Goal: Information Seeking & Learning: Find specific fact

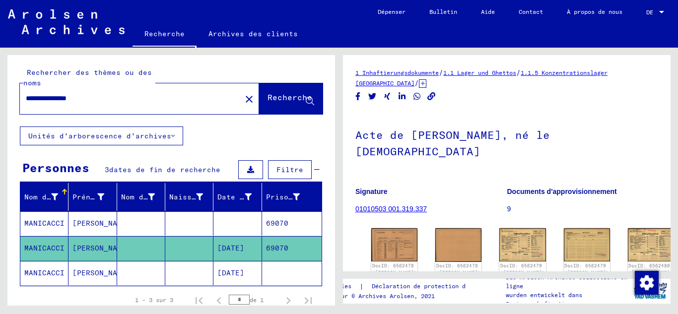
drag, startPoint x: 97, startPoint y: 98, endPoint x: 38, endPoint y: 101, distance: 58.6
click at [38, 101] on input "**********" at bounding box center [130, 98] width 209 height 10
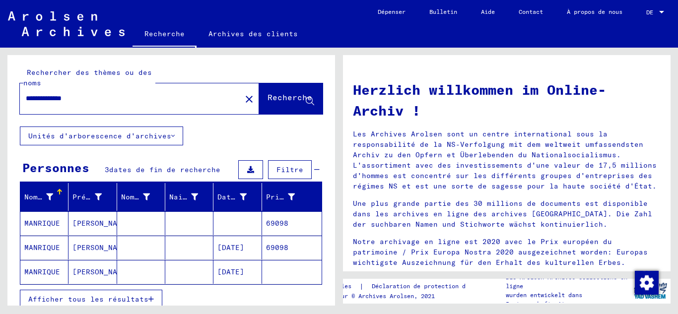
click at [139, 253] on mat-cell at bounding box center [141, 248] width 48 height 24
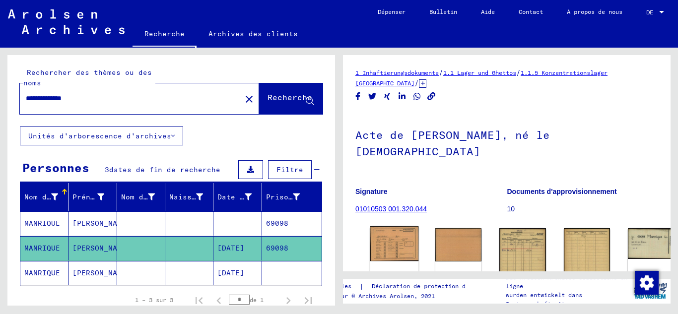
click at [387, 226] on img at bounding box center [394, 243] width 49 height 35
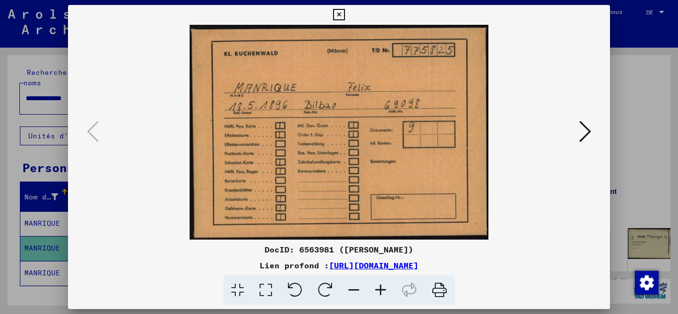
click at [586, 132] on icon at bounding box center [585, 132] width 12 height 24
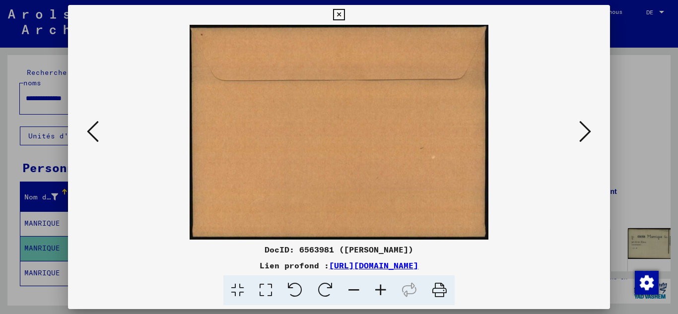
click at [586, 132] on icon at bounding box center [585, 132] width 12 height 24
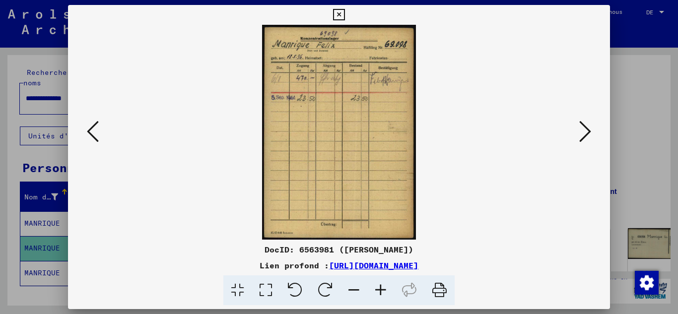
click at [586, 132] on icon at bounding box center [585, 132] width 12 height 24
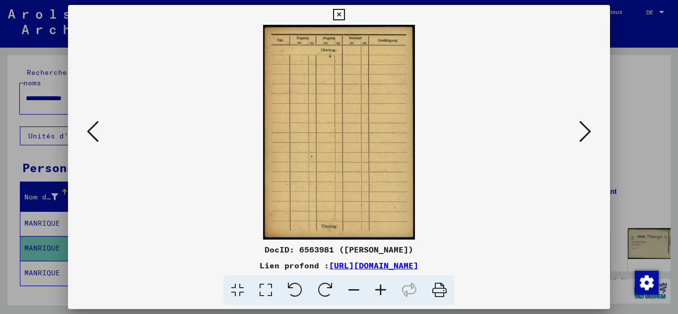
click at [586, 132] on icon at bounding box center [585, 132] width 12 height 24
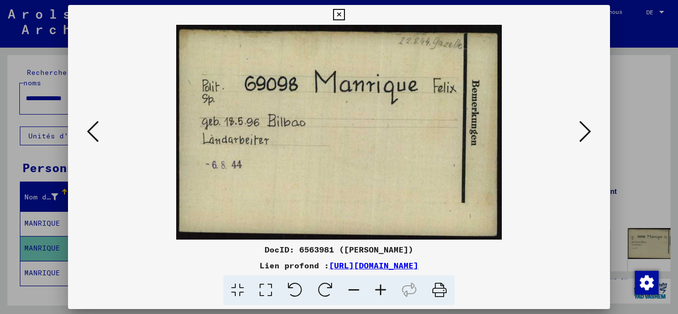
click at [586, 132] on icon at bounding box center [585, 132] width 12 height 24
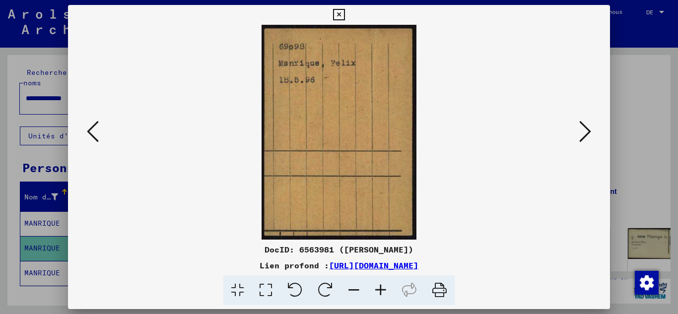
click at [586, 132] on icon at bounding box center [585, 132] width 12 height 24
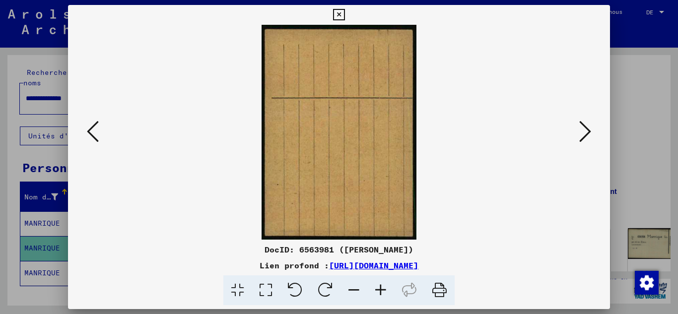
click at [586, 132] on icon at bounding box center [585, 132] width 12 height 24
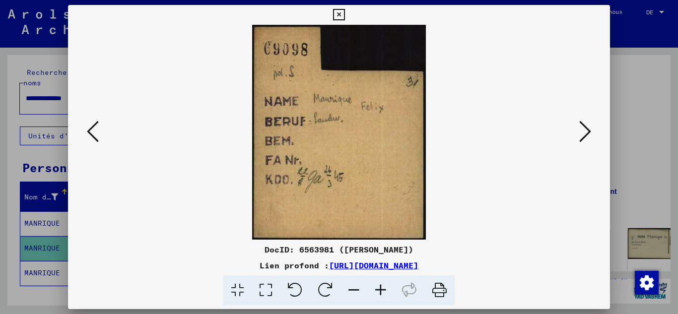
click at [586, 132] on icon at bounding box center [585, 132] width 12 height 24
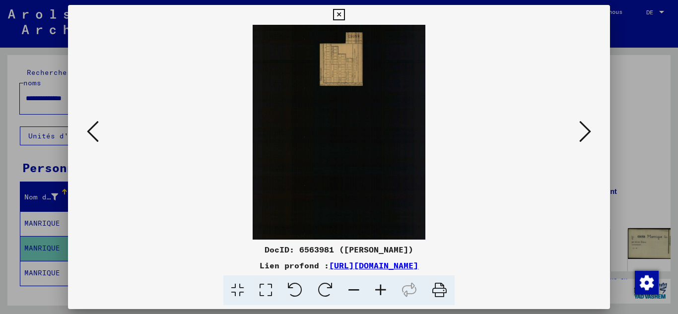
click at [586, 132] on icon at bounding box center [585, 132] width 12 height 24
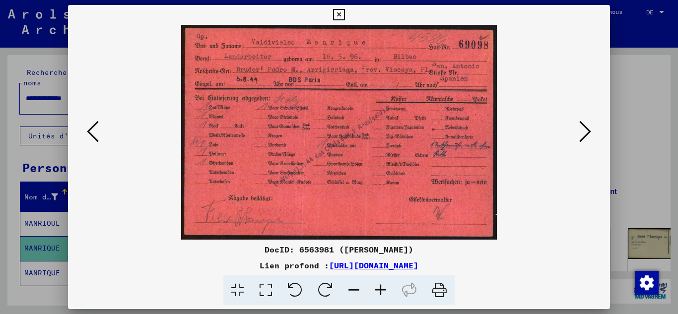
click at [586, 132] on icon at bounding box center [585, 132] width 12 height 24
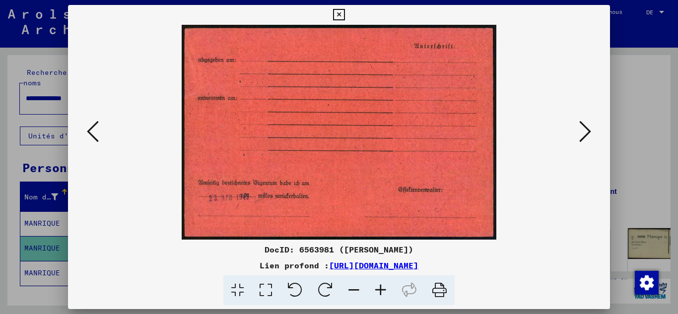
click at [586, 132] on icon at bounding box center [585, 132] width 12 height 24
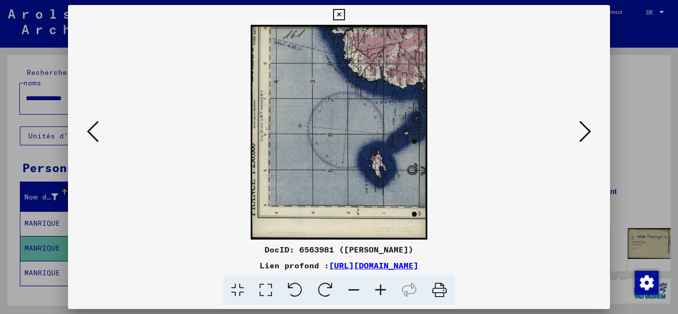
click at [586, 132] on icon at bounding box center [585, 132] width 12 height 24
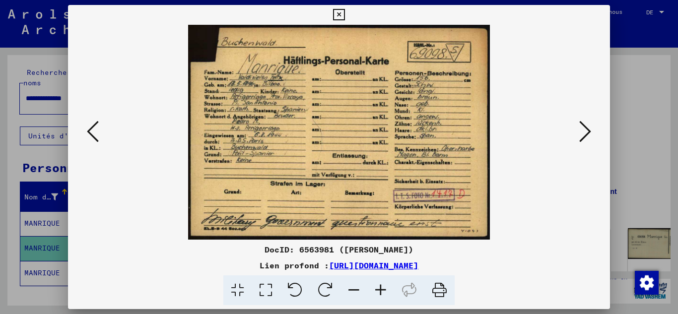
click at [586, 132] on icon at bounding box center [585, 132] width 12 height 24
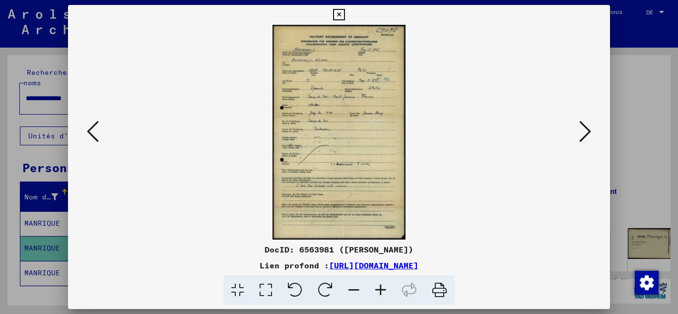
click at [586, 132] on icon at bounding box center [585, 132] width 12 height 24
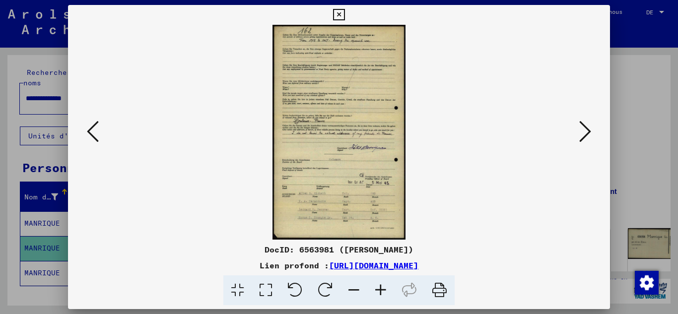
click at [586, 132] on icon at bounding box center [585, 132] width 12 height 24
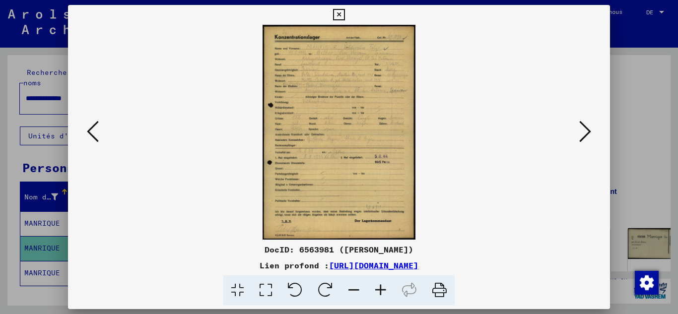
click at [586, 132] on icon at bounding box center [585, 132] width 12 height 24
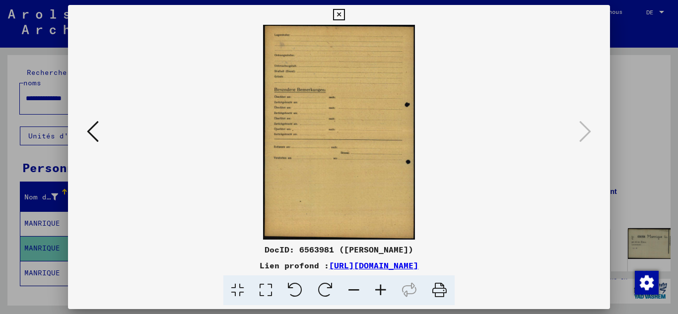
click at [26, 99] on div at bounding box center [339, 157] width 678 height 314
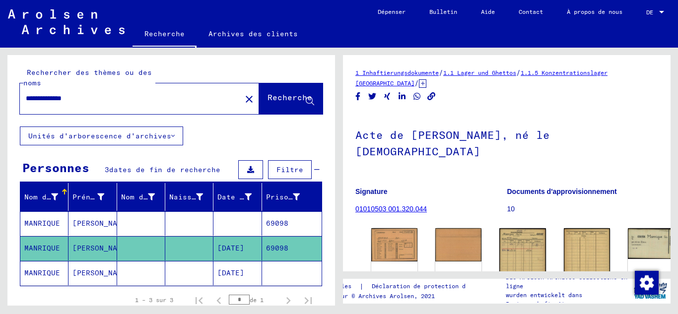
drag, startPoint x: 103, startPoint y: 102, endPoint x: 40, endPoint y: 106, distance: 63.6
click at [40, 106] on div "**********" at bounding box center [127, 98] width 215 height 22
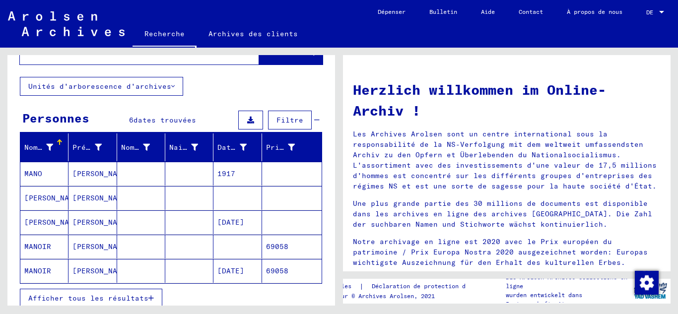
scroll to position [99, 0]
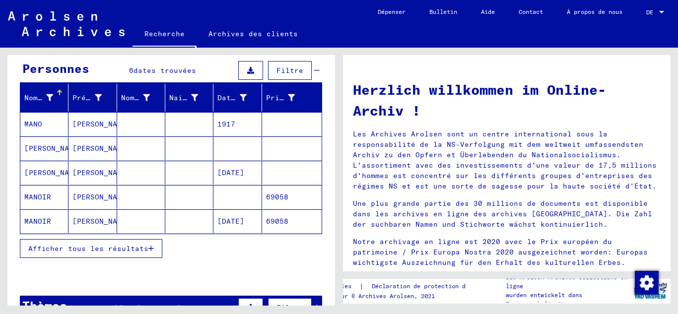
click at [108, 246] on font "Afficher tous les résultats" at bounding box center [88, 248] width 120 height 9
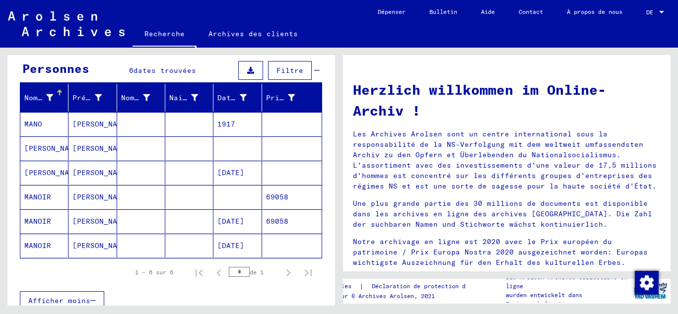
click at [230, 226] on font "[DATE]" at bounding box center [230, 221] width 27 height 10
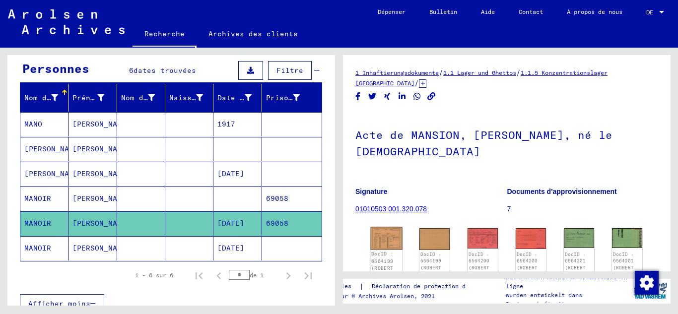
click at [383, 227] on img at bounding box center [386, 238] width 32 height 23
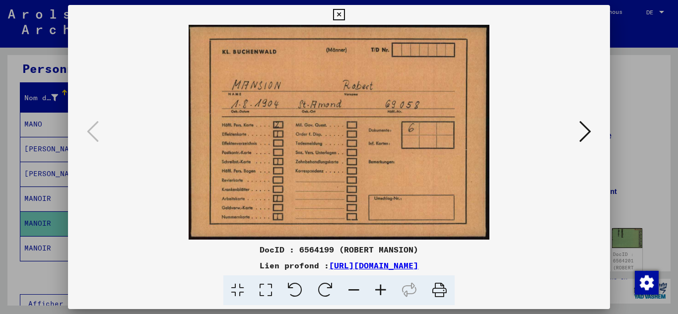
click at [594, 135] on button at bounding box center [585, 132] width 18 height 28
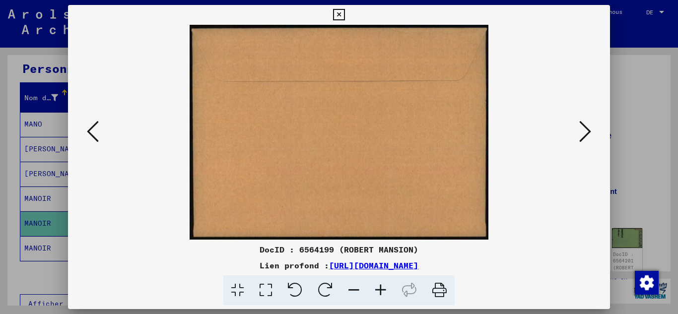
click at [573, 129] on img at bounding box center [339, 132] width 475 height 215
click at [585, 135] on icon at bounding box center [585, 132] width 12 height 24
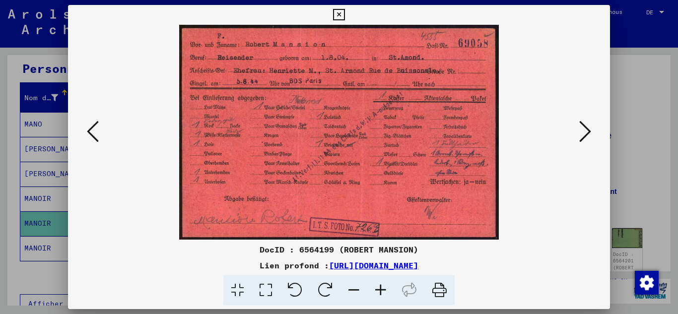
click at [585, 135] on icon at bounding box center [585, 132] width 12 height 24
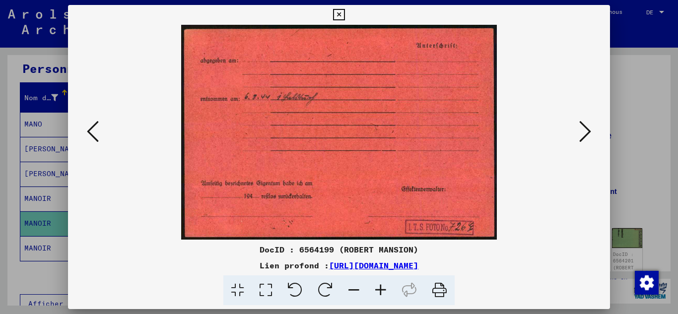
click at [585, 135] on icon at bounding box center [585, 132] width 12 height 24
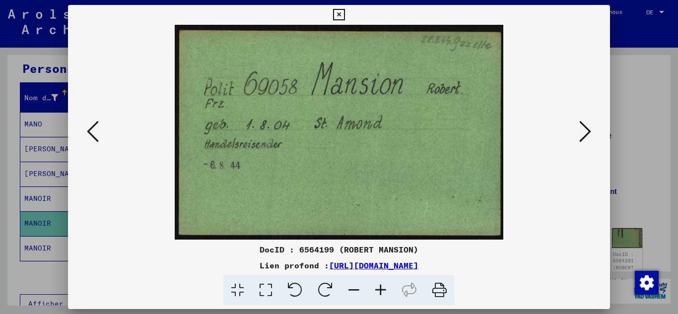
click at [585, 135] on icon at bounding box center [585, 132] width 12 height 24
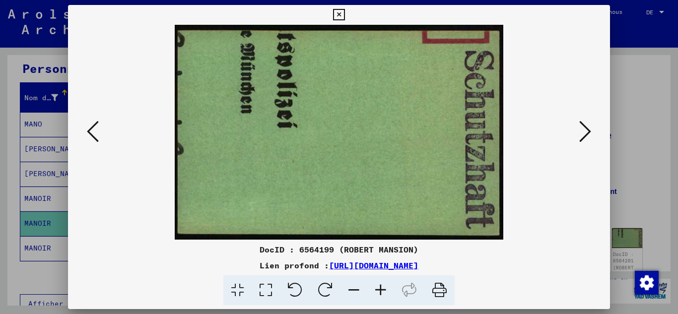
click at [585, 135] on icon at bounding box center [585, 132] width 12 height 24
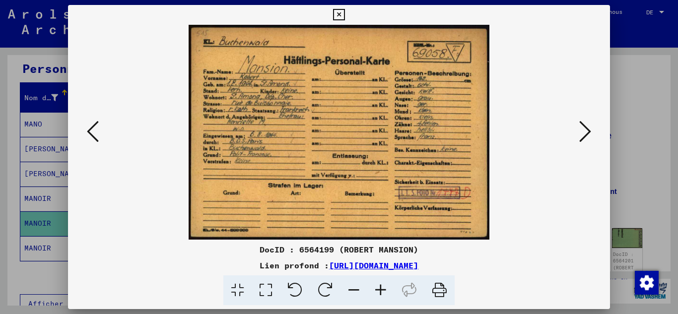
click at [585, 135] on icon at bounding box center [585, 132] width 12 height 24
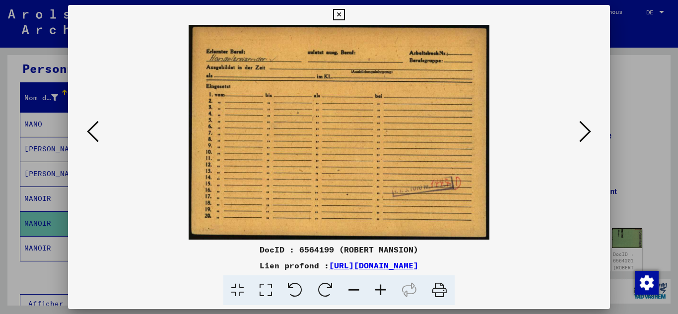
click at [380, 286] on icon at bounding box center [380, 290] width 27 height 30
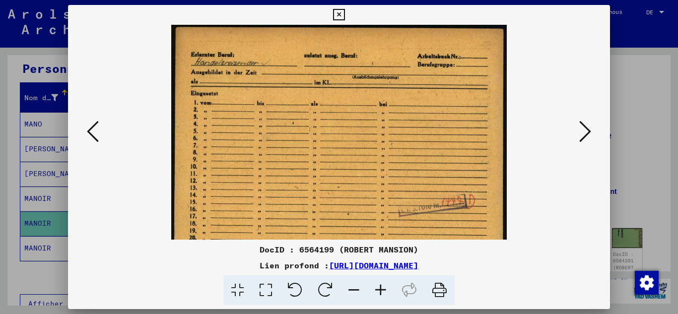
click at [380, 286] on icon at bounding box center [380, 290] width 27 height 30
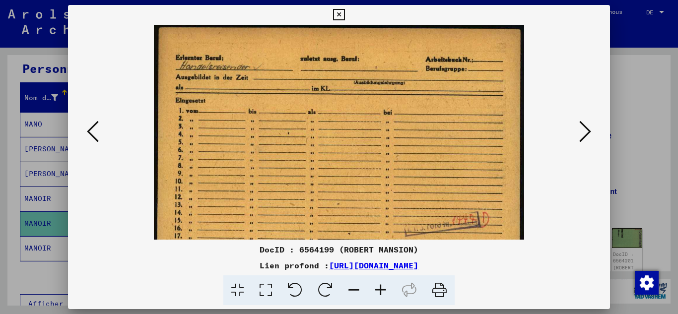
click at [380, 286] on icon at bounding box center [380, 290] width 27 height 30
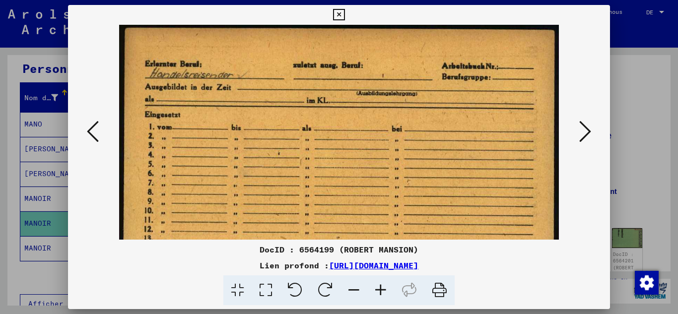
click at [380, 286] on icon at bounding box center [380, 290] width 27 height 30
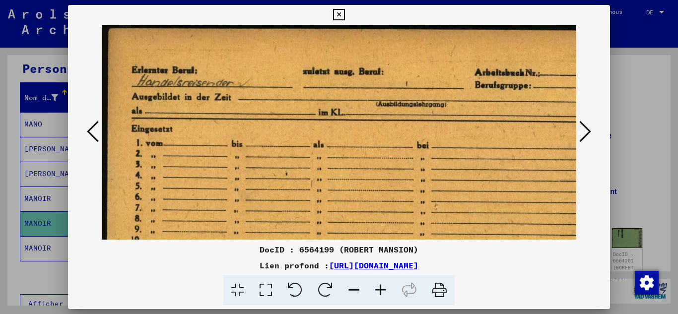
click at [380, 286] on icon at bounding box center [380, 290] width 27 height 30
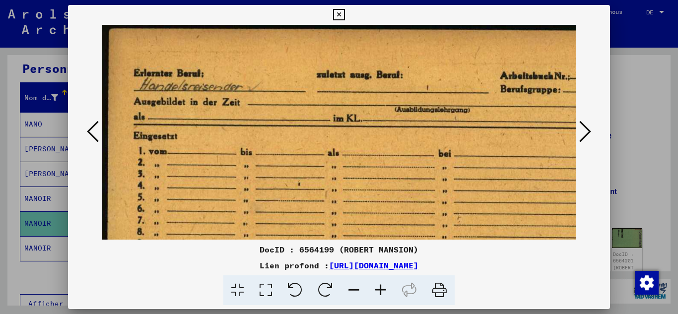
click at [380, 286] on icon at bounding box center [380, 290] width 27 height 30
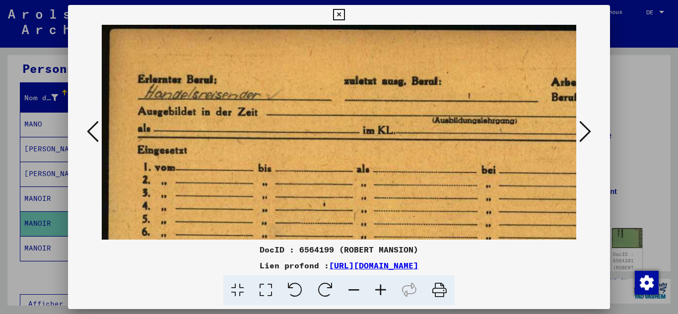
click at [380, 286] on icon at bounding box center [380, 290] width 27 height 30
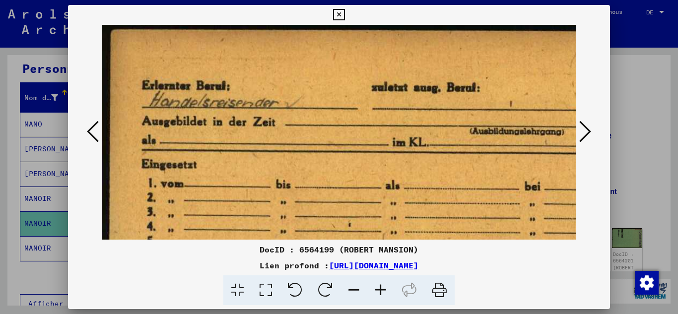
click at [583, 128] on icon at bounding box center [585, 132] width 12 height 24
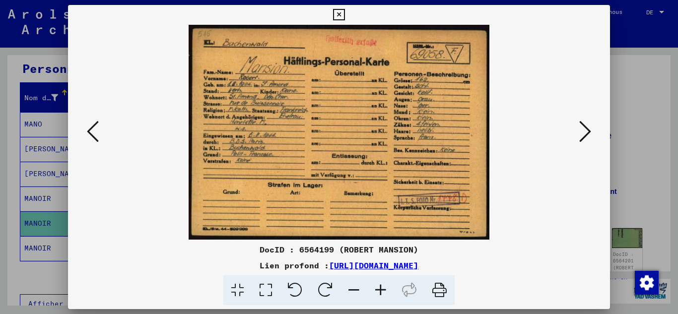
click at [583, 128] on icon at bounding box center [585, 132] width 12 height 24
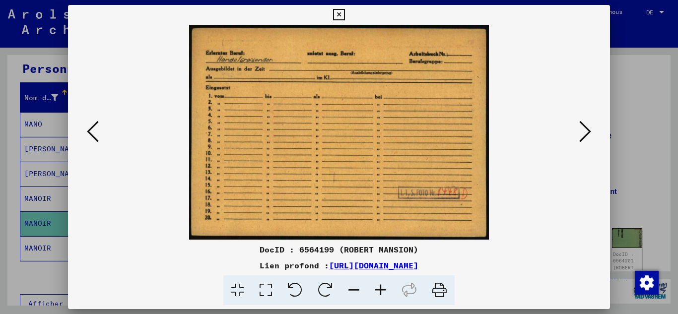
click at [583, 128] on icon at bounding box center [585, 132] width 12 height 24
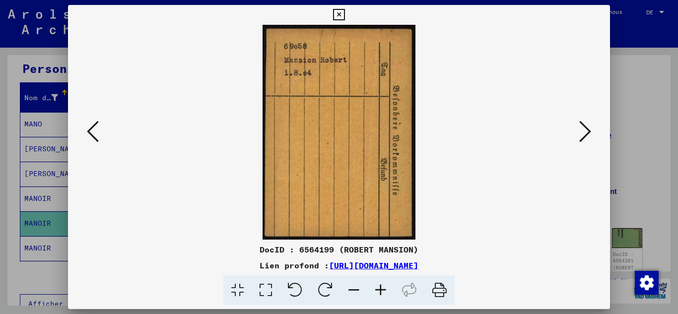
click at [583, 128] on icon at bounding box center [585, 132] width 12 height 24
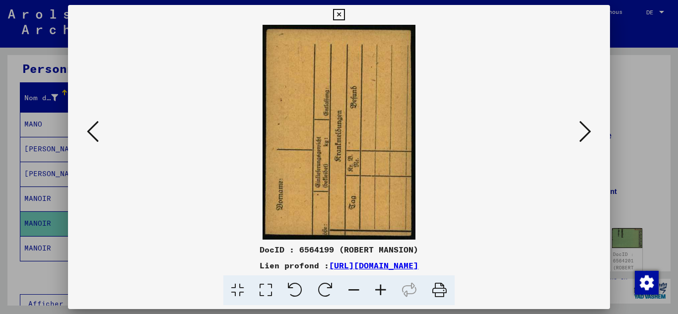
click at [583, 128] on icon at bounding box center [585, 132] width 12 height 24
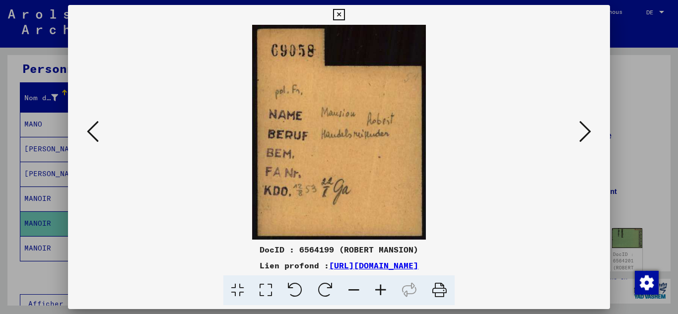
click at [583, 128] on icon at bounding box center [585, 132] width 12 height 24
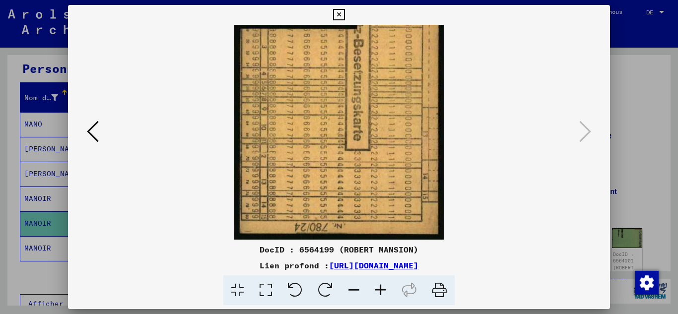
click at [60, 157] on div at bounding box center [339, 157] width 678 height 314
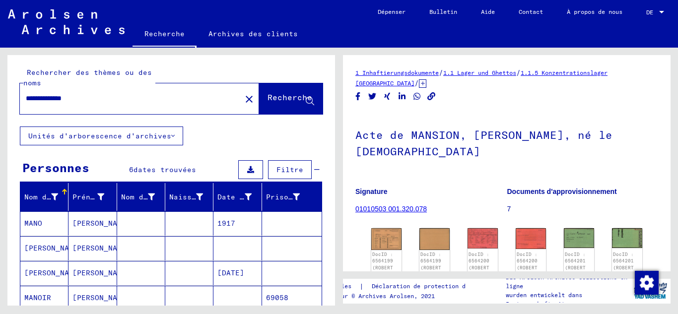
drag, startPoint x: 0, startPoint y: 123, endPoint x: 0, endPoint y: 132, distance: 9.4
click at [0, 132] on div "**********" at bounding box center [169, 177] width 339 height 258
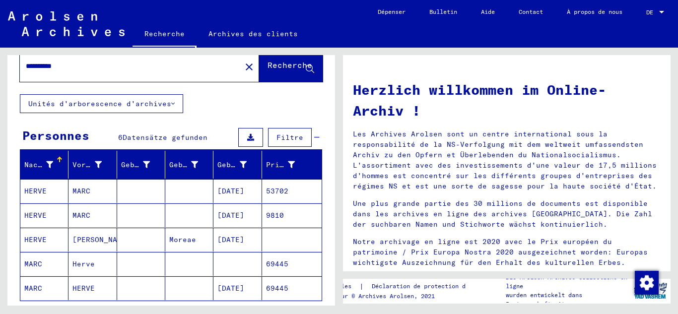
scroll to position [50, 0]
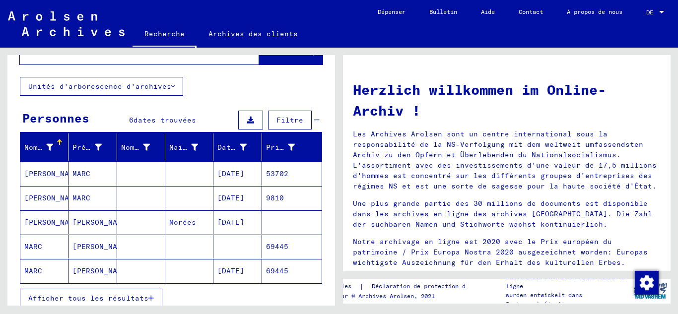
click at [217, 193] on font "[DATE]" at bounding box center [230, 197] width 27 height 9
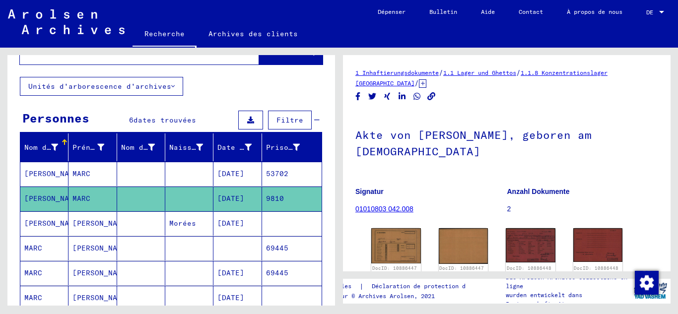
click at [262, 168] on mat-cell "53702" at bounding box center [292, 174] width 60 height 24
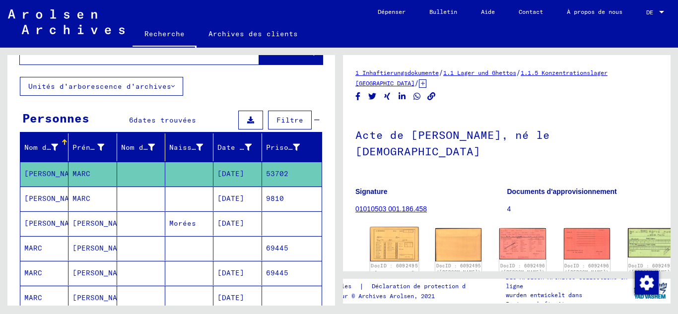
click at [383, 227] on img at bounding box center [394, 244] width 49 height 34
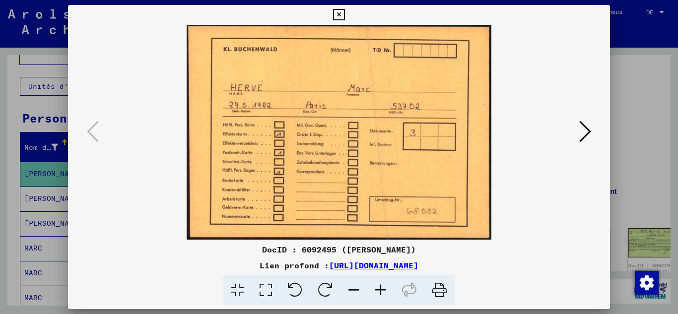
click at [645, 120] on div at bounding box center [339, 157] width 678 height 314
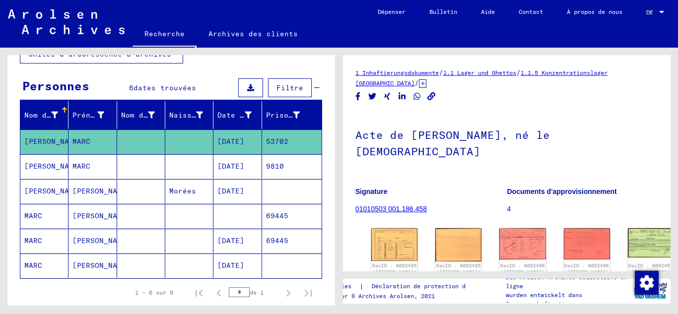
scroll to position [99, 0]
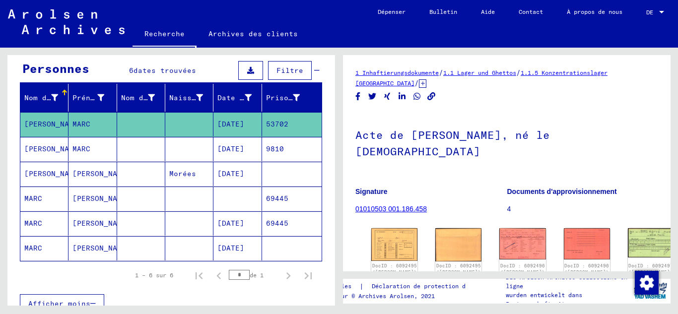
click at [262, 220] on mat-cell "69445" at bounding box center [292, 223] width 60 height 24
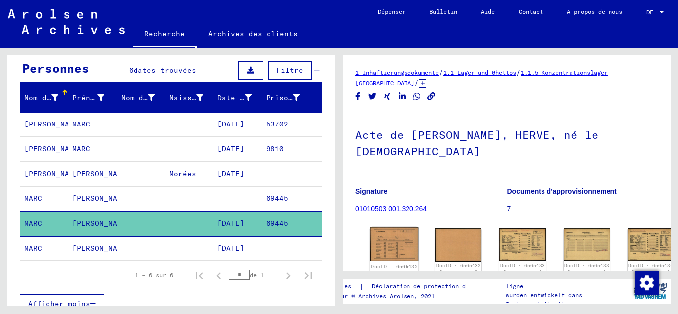
click at [384, 227] on img at bounding box center [394, 244] width 49 height 35
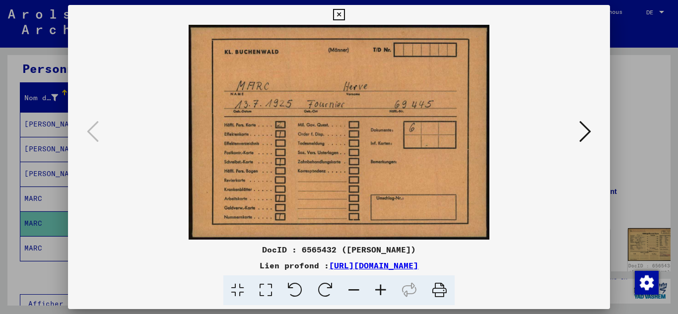
click at [588, 128] on icon at bounding box center [585, 132] width 12 height 24
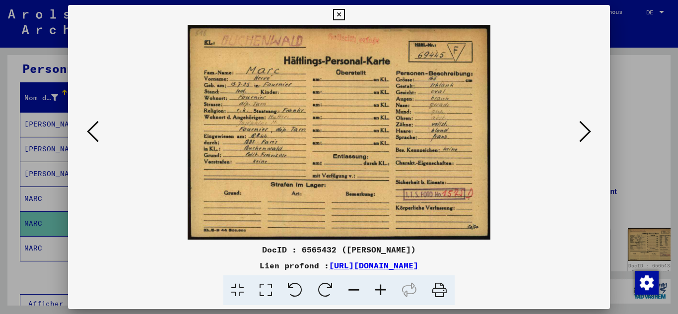
click at [588, 128] on icon at bounding box center [585, 132] width 12 height 24
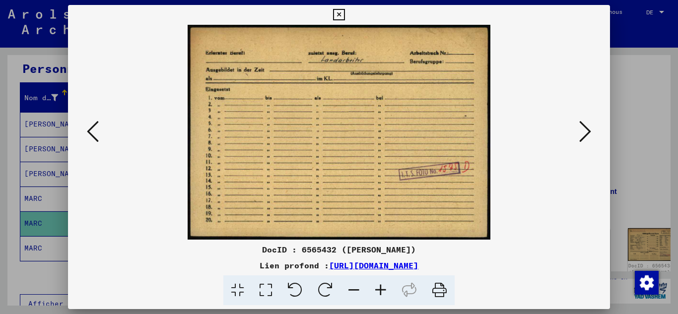
click at [588, 128] on icon at bounding box center [585, 132] width 12 height 24
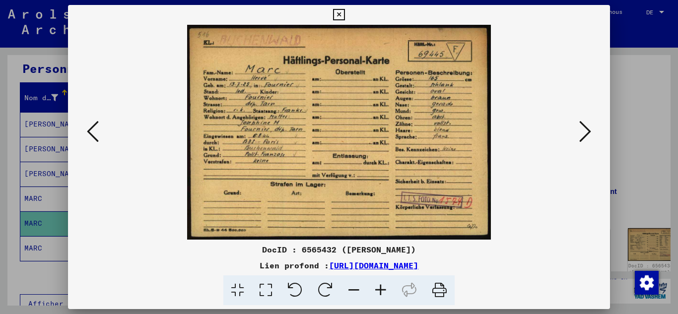
click at [588, 128] on icon at bounding box center [585, 132] width 12 height 24
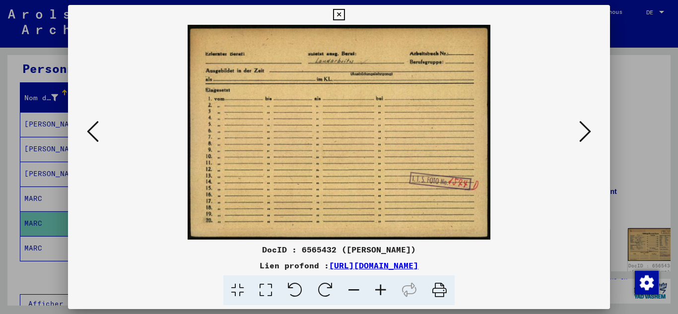
click at [588, 128] on icon at bounding box center [585, 132] width 12 height 24
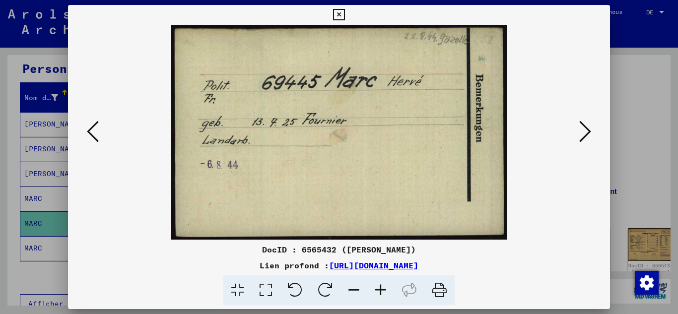
click at [588, 128] on icon at bounding box center [585, 132] width 12 height 24
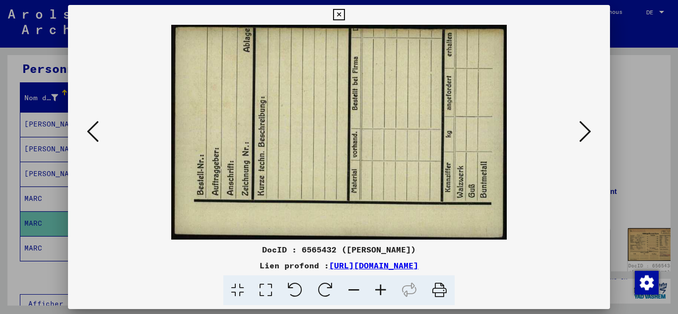
click at [588, 128] on icon at bounding box center [585, 132] width 12 height 24
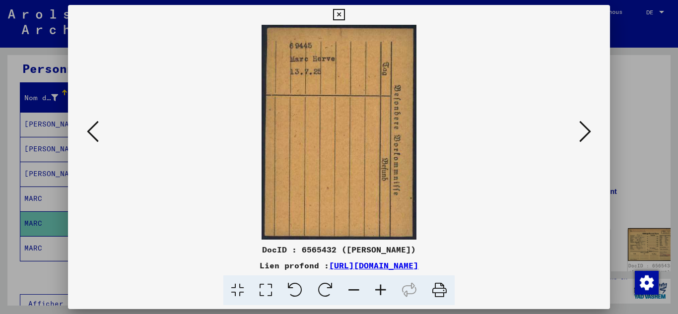
click at [588, 128] on icon at bounding box center [585, 132] width 12 height 24
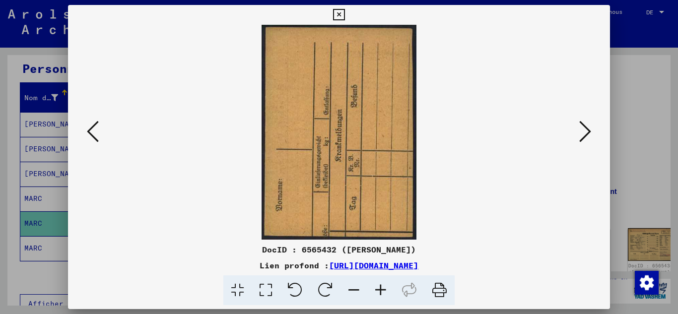
click at [588, 128] on icon at bounding box center [585, 132] width 12 height 24
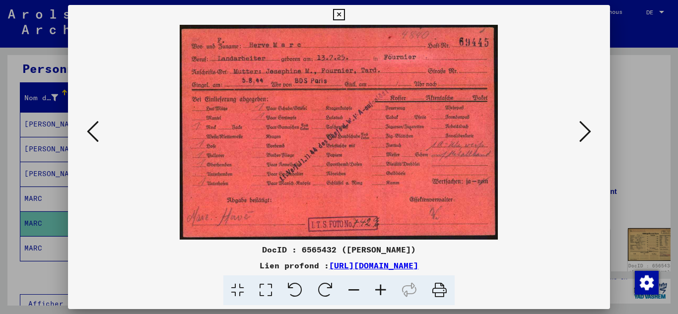
click at [588, 128] on icon at bounding box center [585, 132] width 12 height 24
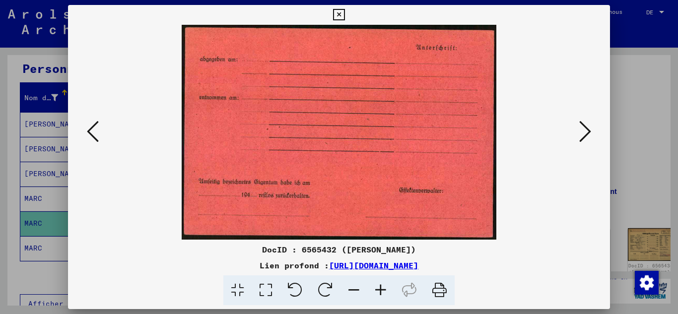
click at [588, 128] on icon at bounding box center [585, 132] width 12 height 24
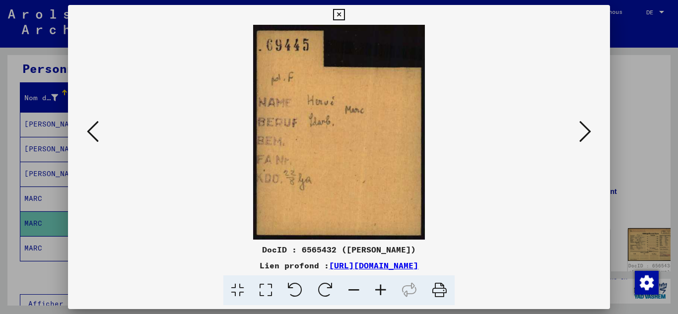
click at [588, 128] on icon at bounding box center [585, 132] width 12 height 24
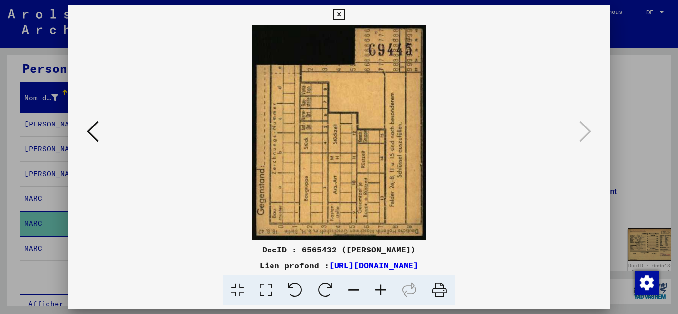
click at [0, 78] on div at bounding box center [339, 157] width 678 height 314
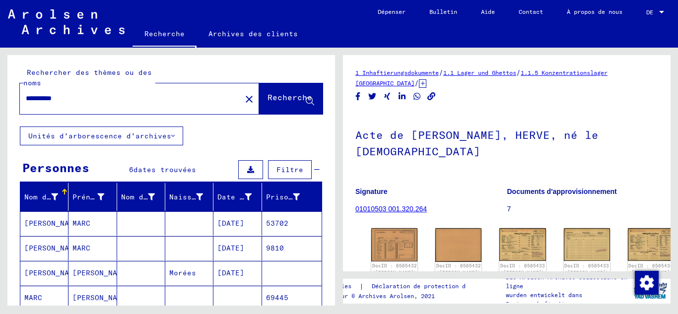
drag, startPoint x: 116, startPoint y: 96, endPoint x: 29, endPoint y: 94, distance: 86.8
click at [29, 94] on input "**********" at bounding box center [130, 98] width 209 height 10
drag, startPoint x: 26, startPoint y: 94, endPoint x: 47, endPoint y: 94, distance: 20.3
click at [24, 94] on div "**********" at bounding box center [127, 98] width 215 height 22
drag, startPoint x: 121, startPoint y: 92, endPoint x: 9, endPoint y: 103, distance: 111.6
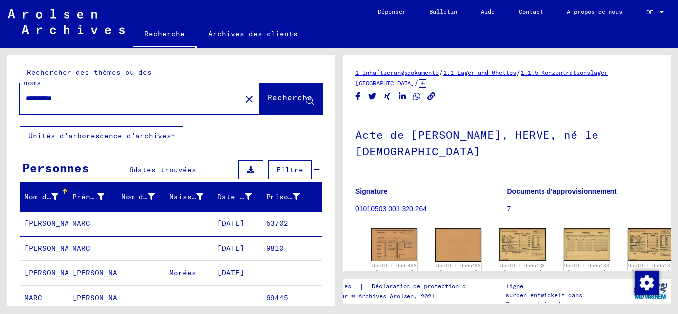
click at [9, 103] on div "**********" at bounding box center [170, 90] width 327 height 71
drag, startPoint x: 107, startPoint y: 96, endPoint x: 14, endPoint y: 106, distance: 93.3
click at [14, 106] on div "**********" at bounding box center [170, 90] width 327 height 71
paste input "******"
type input "**********"
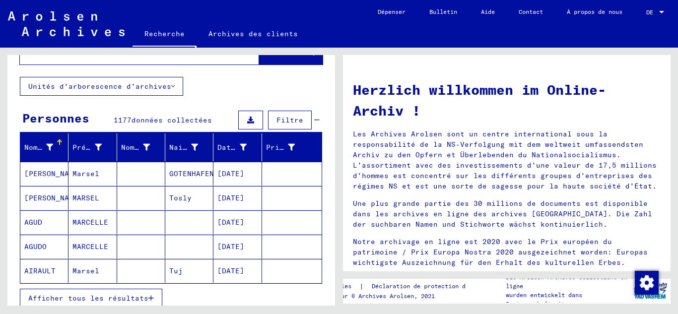
click at [131, 294] on font "Afficher tous les résultats" at bounding box center [88, 298] width 120 height 9
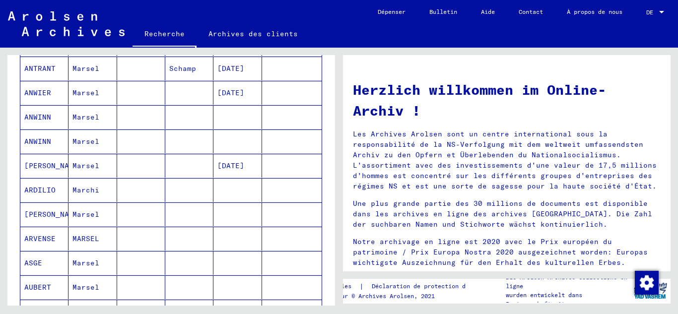
scroll to position [645, 0]
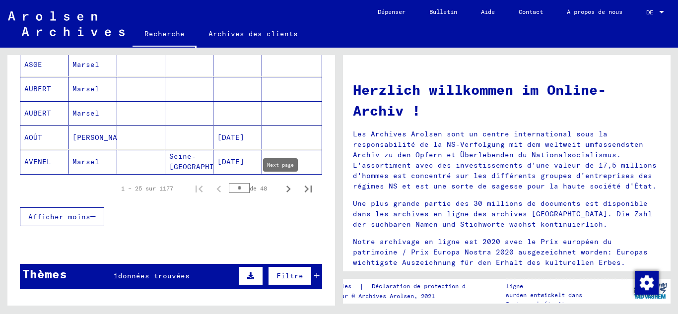
click at [281, 188] on icon "Page suivante" at bounding box center [288, 189] width 14 height 14
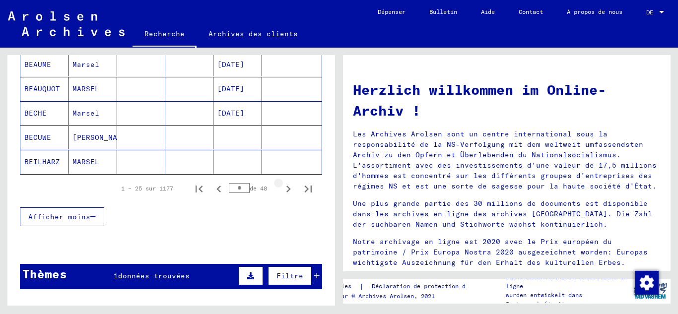
click at [281, 188] on icon "Page suivante" at bounding box center [288, 189] width 14 height 14
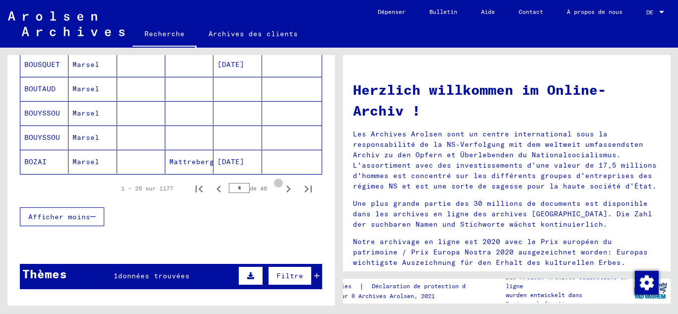
click at [281, 188] on icon "Page suivante" at bounding box center [288, 189] width 14 height 14
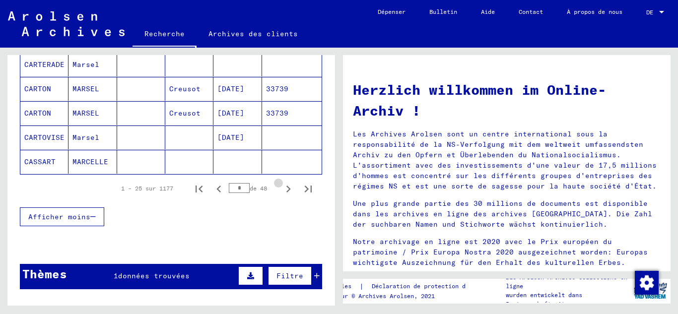
click at [281, 188] on icon "Page suivante" at bounding box center [288, 189] width 14 height 14
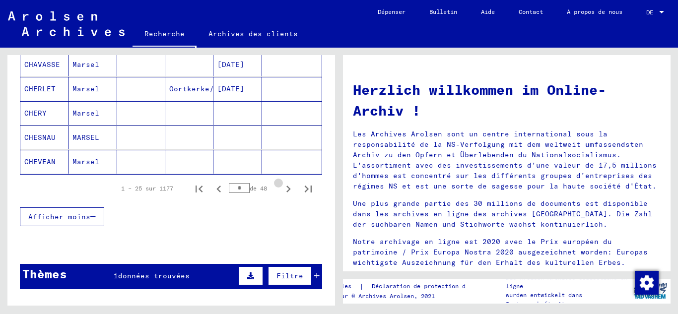
click at [281, 188] on icon "Page suivante" at bounding box center [288, 189] width 14 height 14
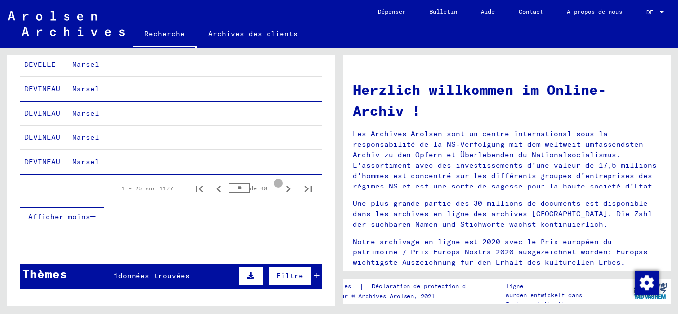
click at [281, 188] on icon "Page suivante" at bounding box center [288, 189] width 14 height 14
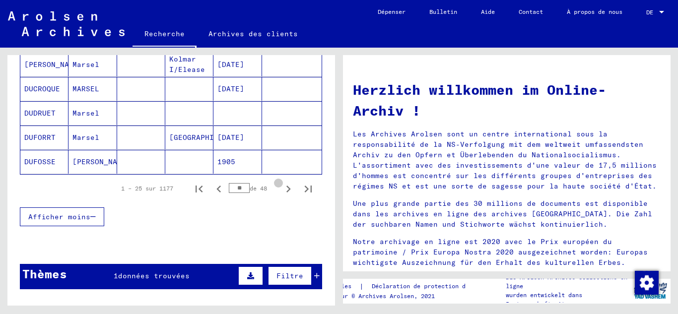
click at [281, 188] on icon "Page suivante" at bounding box center [288, 189] width 14 height 14
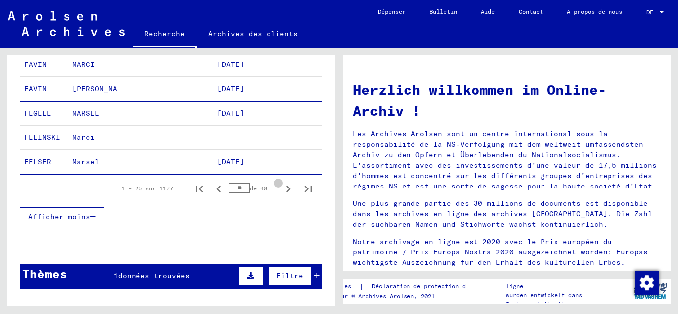
click at [281, 188] on icon "Page suivante" at bounding box center [288, 189] width 14 height 14
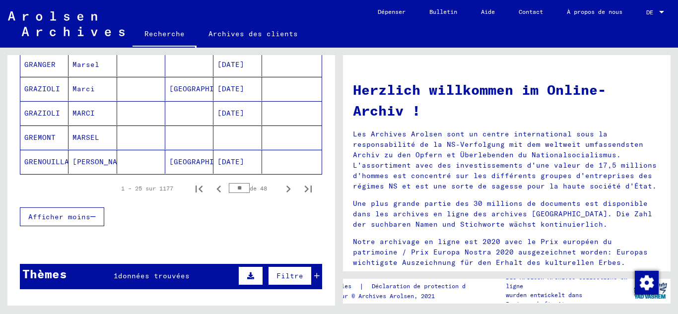
click at [281, 188] on icon "Page suivante" at bounding box center [288, 189] width 14 height 14
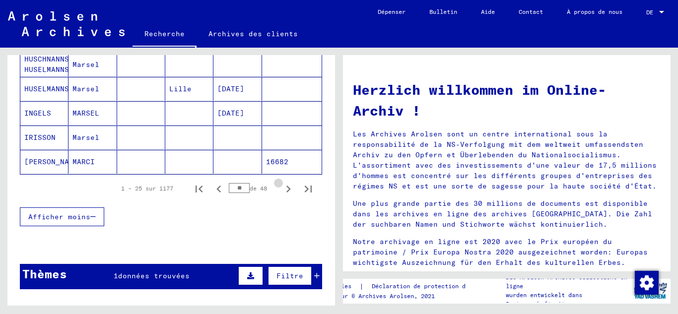
click at [281, 188] on icon "Page suivante" at bounding box center [288, 189] width 14 height 14
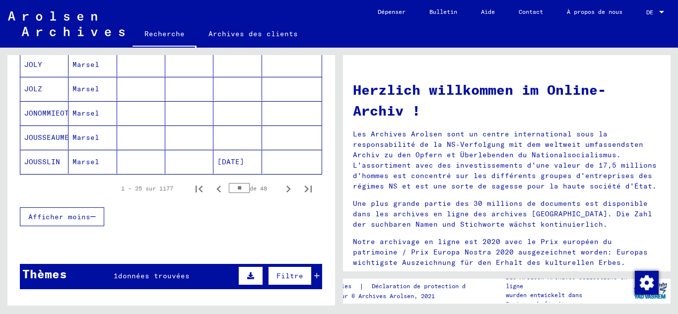
click at [281, 188] on icon "Page suivante" at bounding box center [288, 189] width 14 height 14
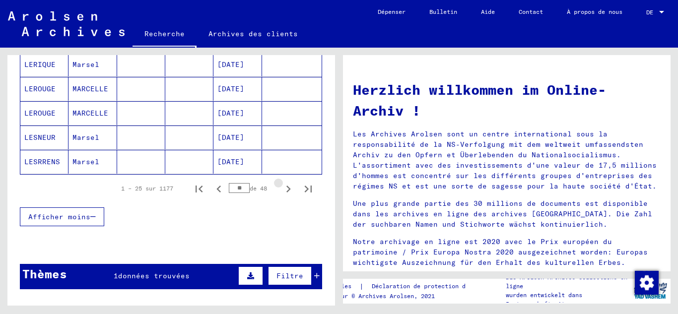
click at [281, 188] on icon "Page suivante" at bounding box center [288, 189] width 14 height 14
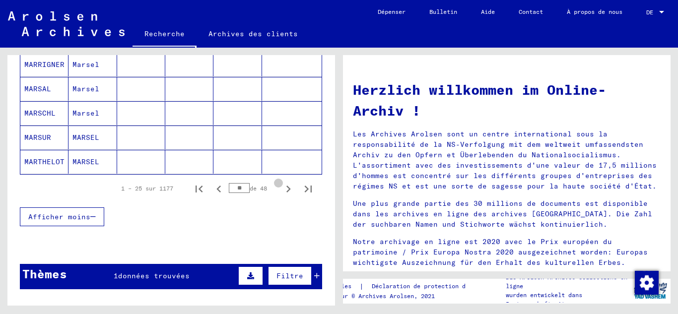
click at [281, 188] on icon "Page suivante" at bounding box center [288, 189] width 14 height 14
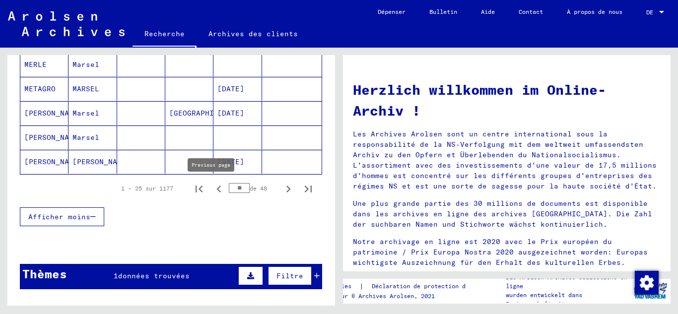
click at [216, 191] on icon "Page précédente" at bounding box center [218, 189] width 4 height 7
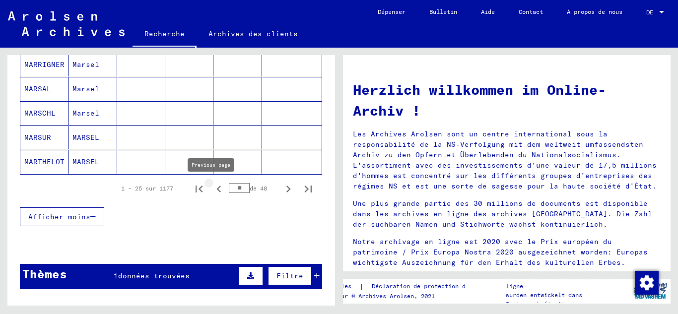
click at [216, 191] on icon "Page précédente" at bounding box center [218, 189] width 4 height 7
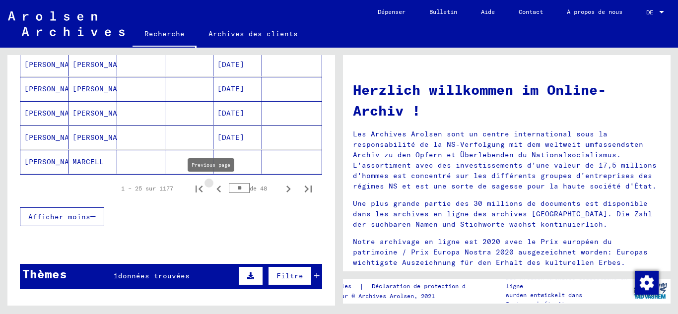
type input "**"
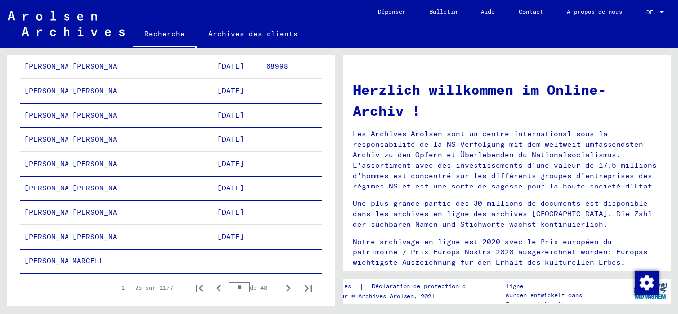
scroll to position [496, 0]
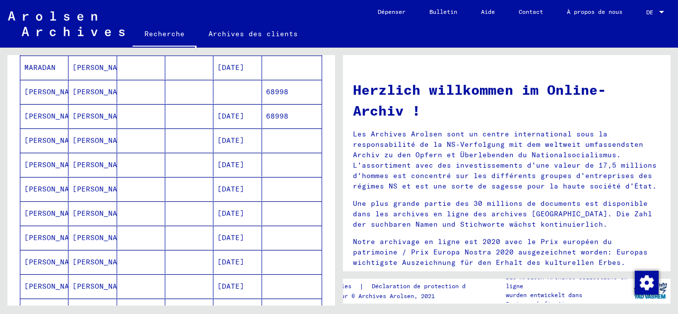
click at [235, 119] on mat-cell "[DATE]" at bounding box center [237, 116] width 48 height 24
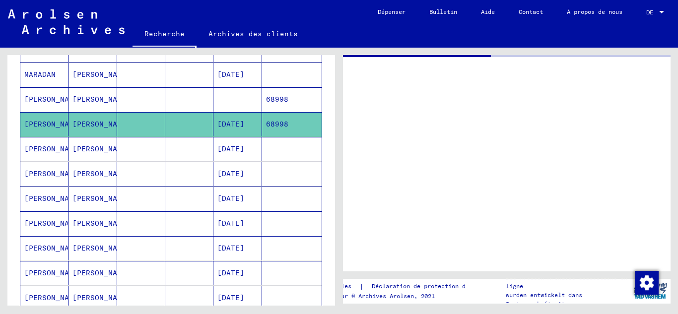
scroll to position [502, 0]
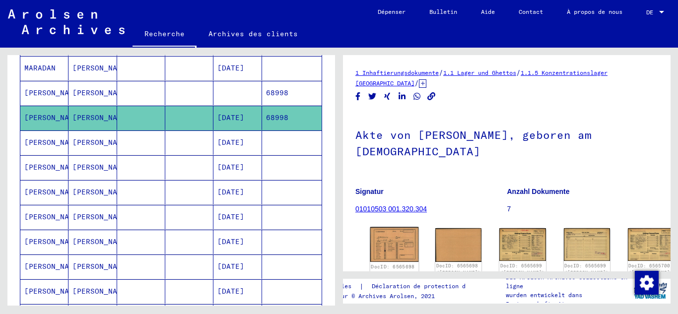
click at [383, 233] on img at bounding box center [394, 244] width 49 height 35
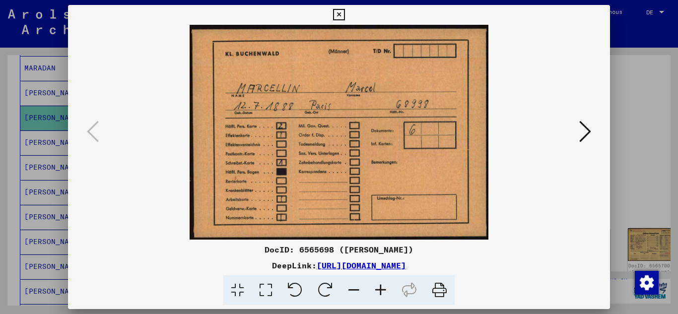
click at [580, 130] on icon at bounding box center [585, 132] width 12 height 24
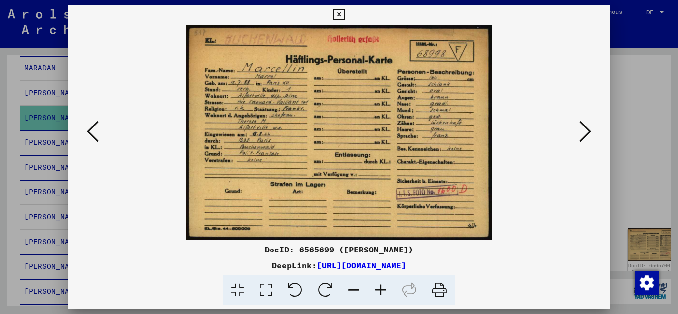
scroll to position [0, 0]
click at [580, 130] on icon at bounding box center [585, 132] width 12 height 24
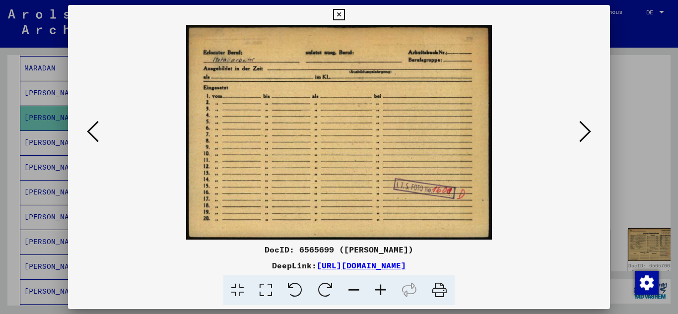
click at [580, 130] on icon at bounding box center [585, 132] width 12 height 24
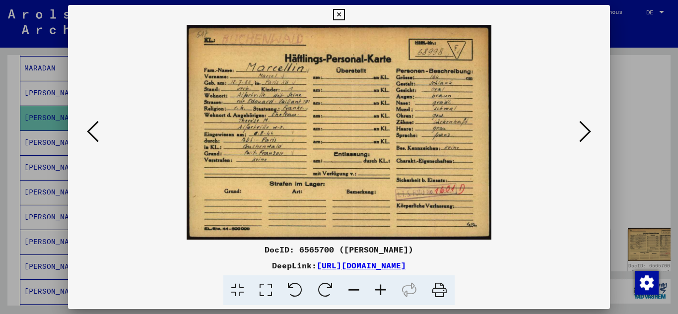
click at [580, 130] on icon at bounding box center [585, 132] width 12 height 24
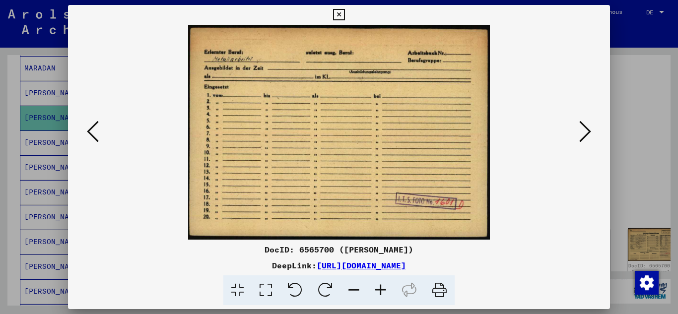
click at [580, 130] on icon at bounding box center [585, 132] width 12 height 24
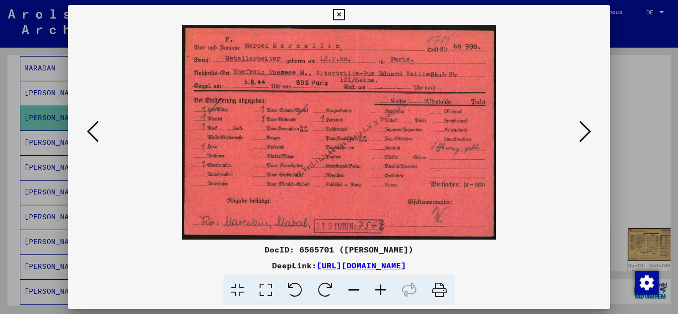
click at [580, 130] on icon at bounding box center [585, 132] width 12 height 24
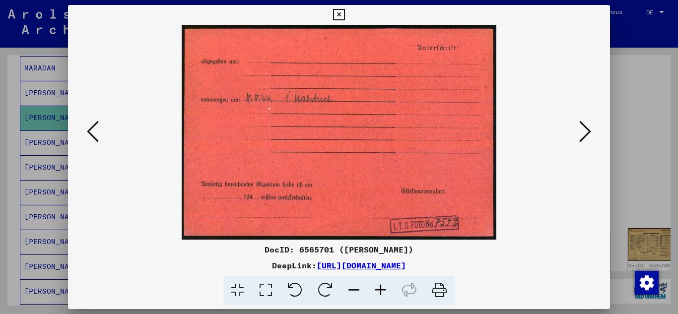
click at [580, 130] on icon at bounding box center [585, 132] width 12 height 24
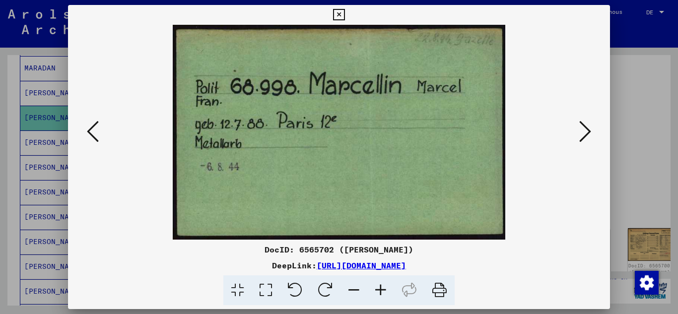
click at [580, 130] on icon at bounding box center [585, 132] width 12 height 24
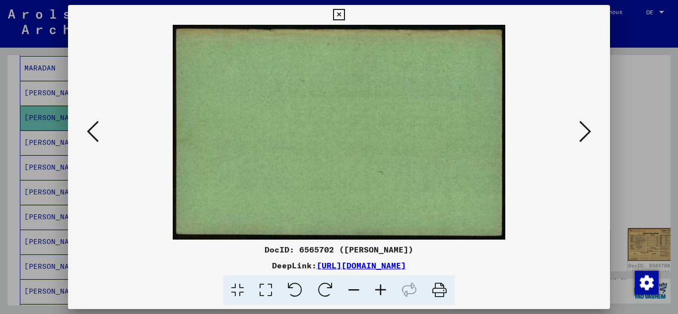
click at [580, 130] on icon at bounding box center [585, 132] width 12 height 24
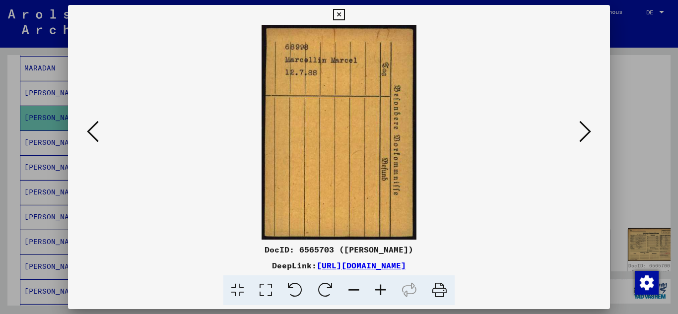
click at [580, 130] on icon at bounding box center [585, 132] width 12 height 24
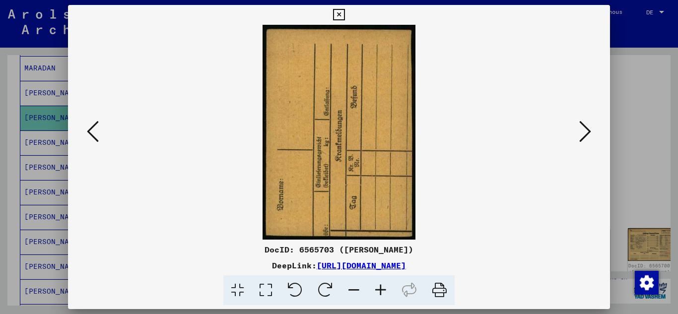
click at [580, 130] on icon at bounding box center [585, 132] width 12 height 24
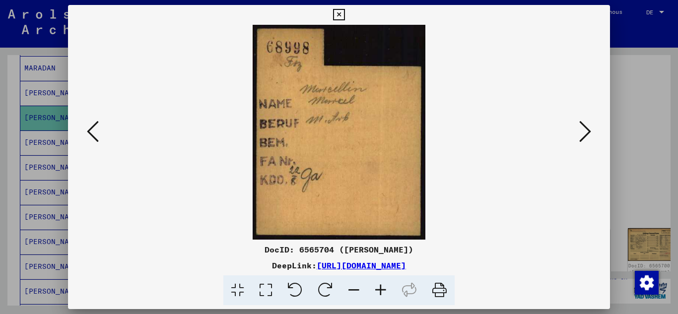
click at [580, 130] on icon at bounding box center [585, 132] width 12 height 24
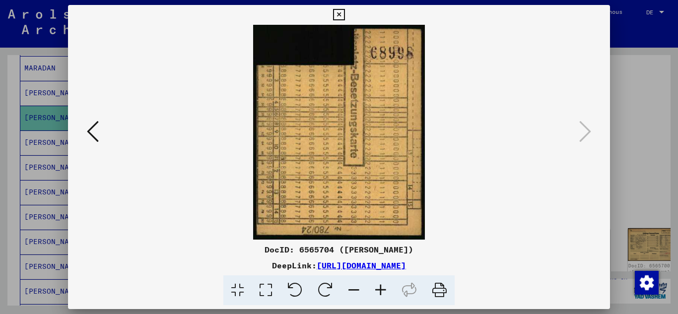
click at [82, 136] on div at bounding box center [339, 132] width 542 height 215
click at [94, 130] on icon at bounding box center [93, 132] width 12 height 24
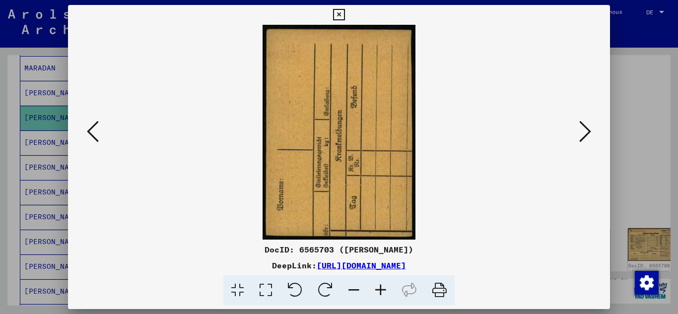
click at [94, 130] on icon at bounding box center [93, 132] width 12 height 24
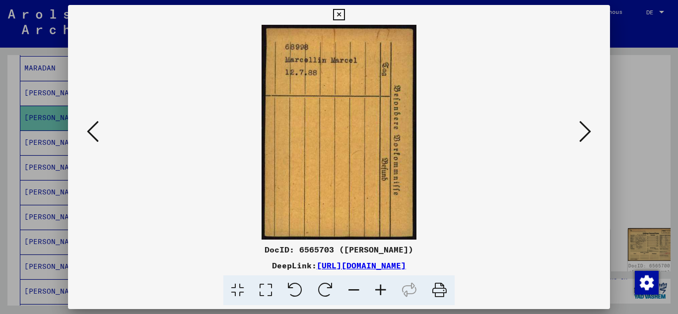
click at [94, 130] on icon at bounding box center [93, 132] width 12 height 24
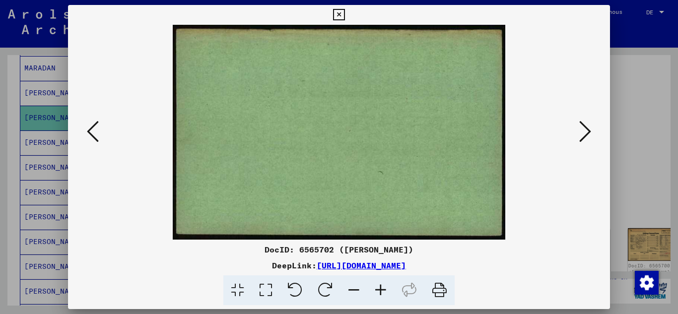
click at [94, 130] on icon at bounding box center [93, 132] width 12 height 24
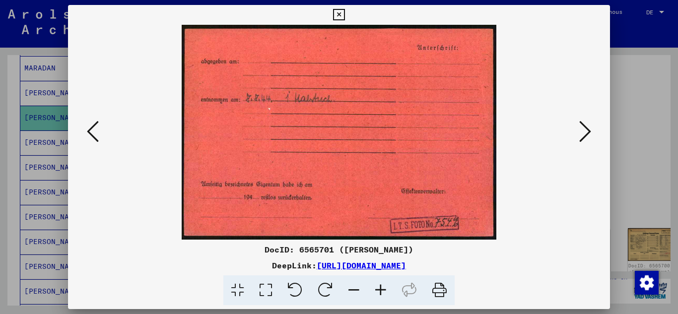
click at [94, 130] on icon at bounding box center [93, 132] width 12 height 24
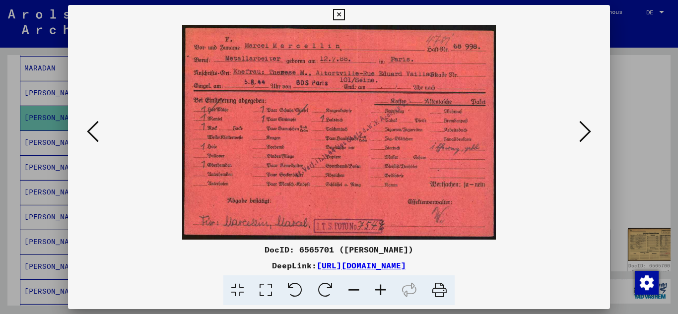
click at [94, 130] on icon at bounding box center [93, 132] width 12 height 24
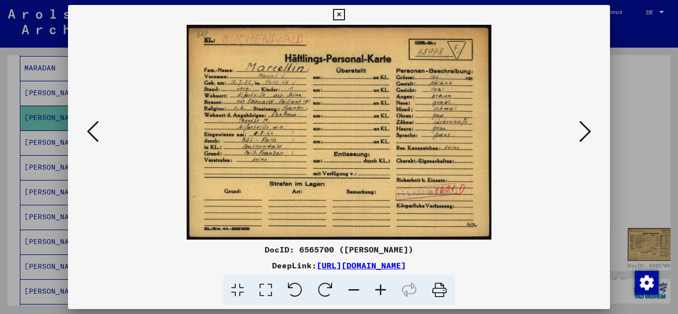
click at [58, 63] on div at bounding box center [339, 157] width 678 height 314
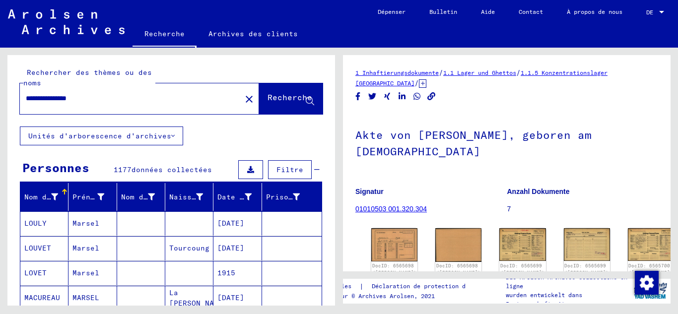
drag, startPoint x: 27, startPoint y: 106, endPoint x: 45, endPoint y: 100, distance: 18.7
click at [45, 100] on input "**********" at bounding box center [130, 98] width 209 height 10
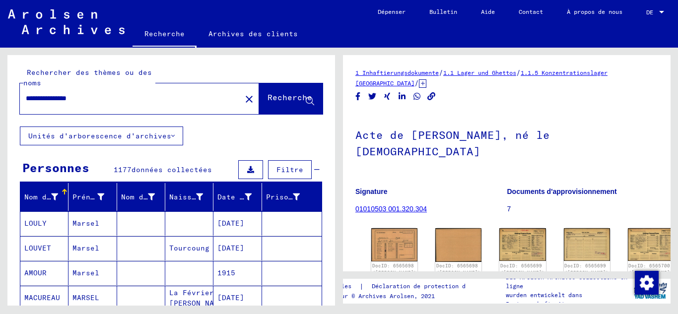
click at [306, 101] on icon at bounding box center [310, 101] width 8 height 8
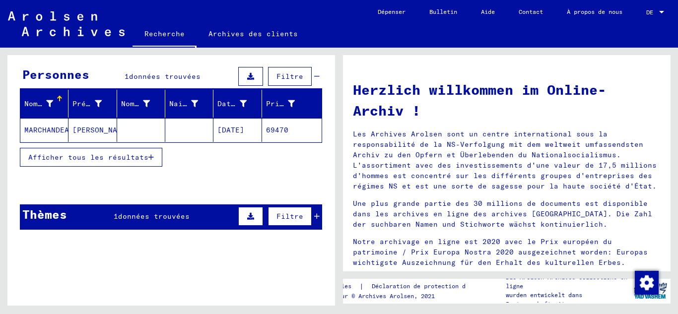
scroll to position [99, 0]
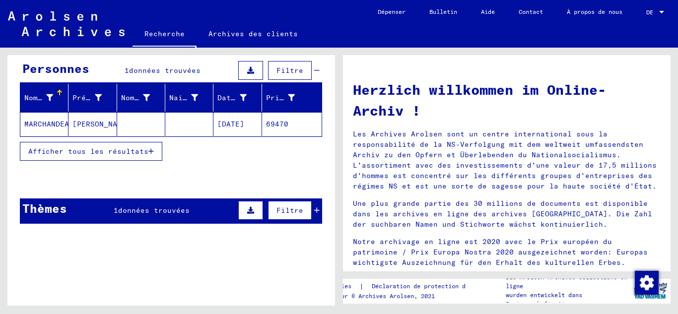
click at [218, 131] on mat-cell "[DATE]" at bounding box center [237, 124] width 48 height 24
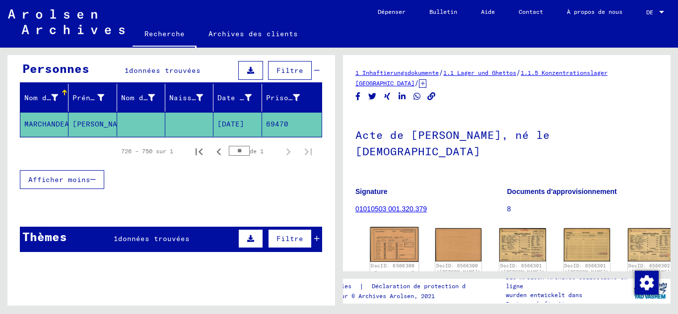
click at [386, 236] on img at bounding box center [394, 244] width 49 height 35
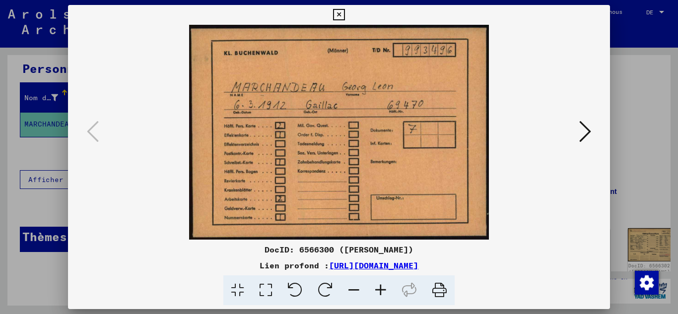
click at [578, 130] on button at bounding box center [585, 132] width 18 height 28
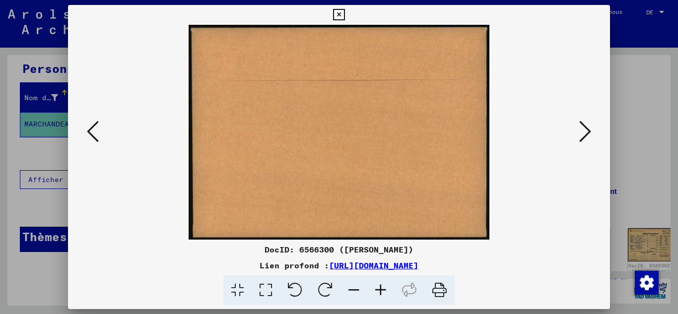
click at [578, 130] on button at bounding box center [585, 132] width 18 height 28
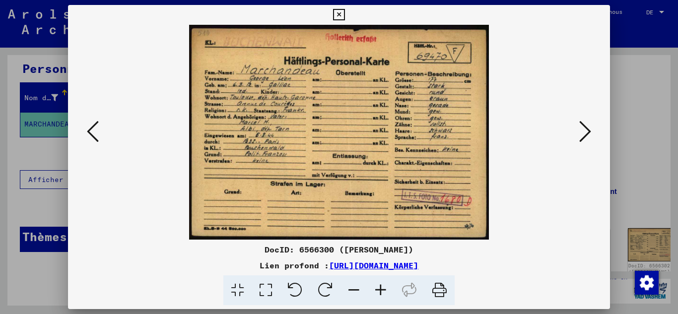
click at [578, 130] on button at bounding box center [585, 132] width 18 height 28
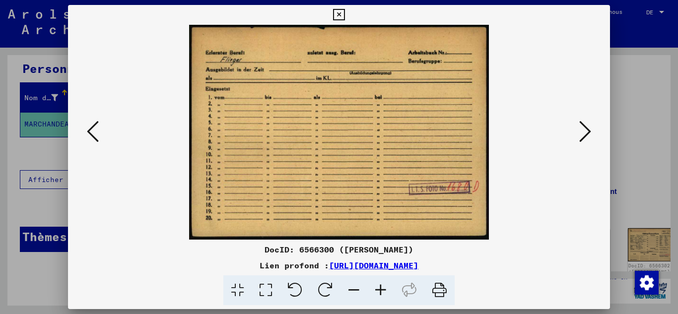
click at [592, 133] on button at bounding box center [585, 132] width 18 height 28
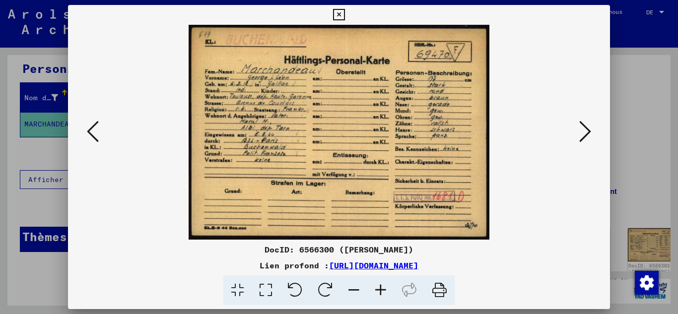
click at [592, 133] on button at bounding box center [585, 132] width 18 height 28
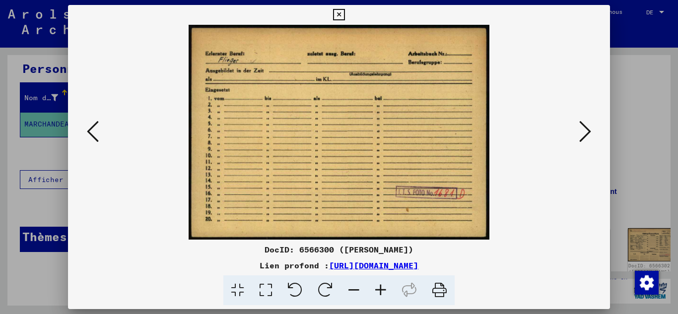
click at [592, 133] on button at bounding box center [585, 132] width 18 height 28
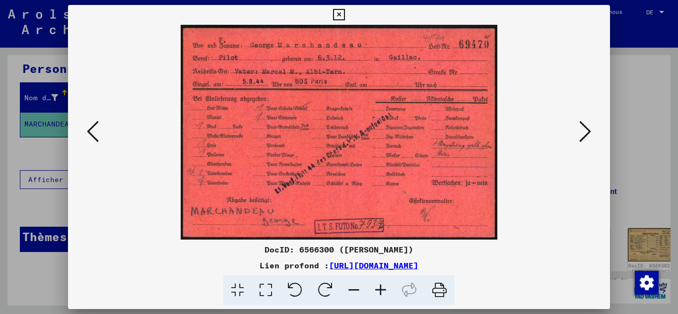
click at [592, 133] on button at bounding box center [585, 132] width 18 height 28
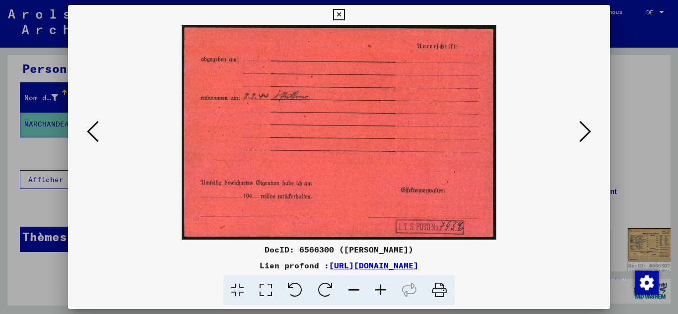
click at [592, 133] on button at bounding box center [585, 132] width 18 height 28
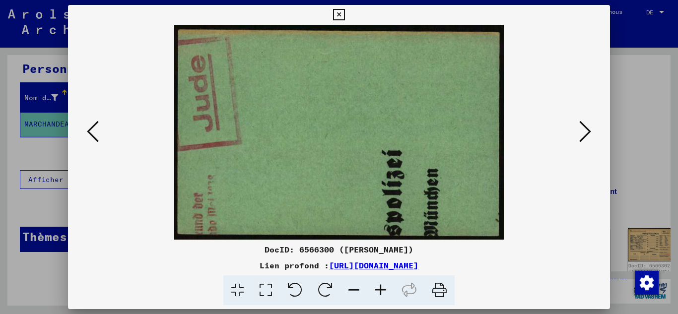
click at [592, 133] on button at bounding box center [585, 132] width 18 height 28
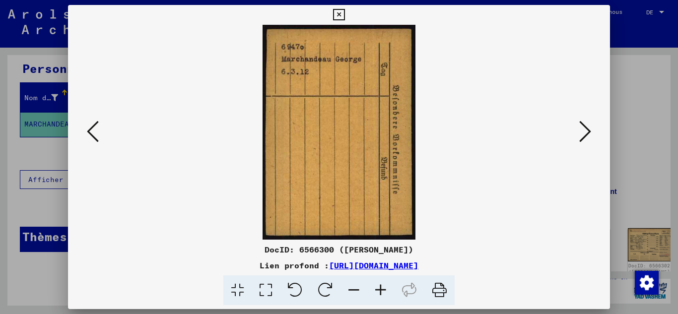
click at [592, 133] on button at bounding box center [585, 132] width 18 height 28
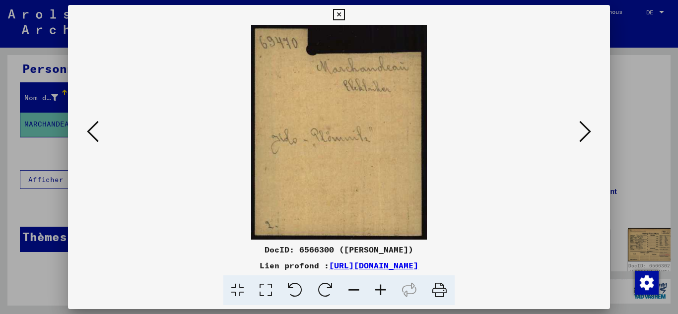
click at [592, 133] on button at bounding box center [585, 132] width 18 height 28
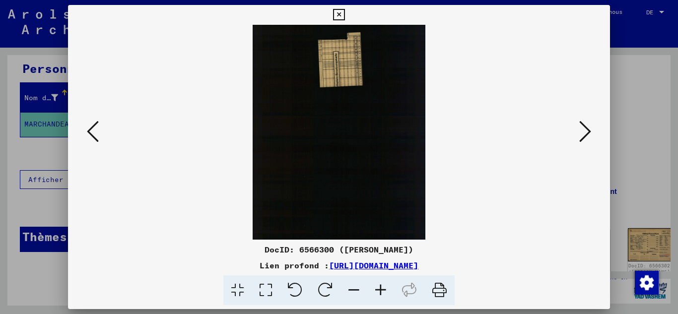
click at [592, 133] on button at bounding box center [585, 132] width 18 height 28
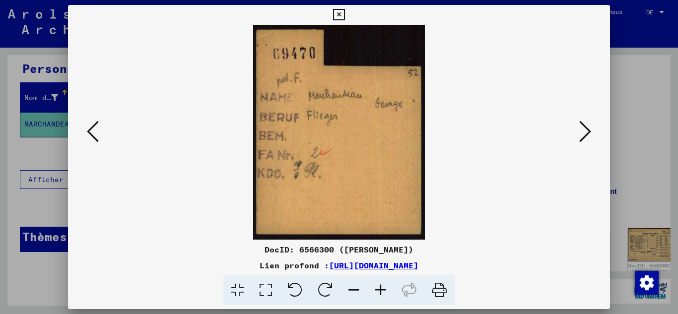
click at [592, 133] on button at bounding box center [585, 132] width 18 height 28
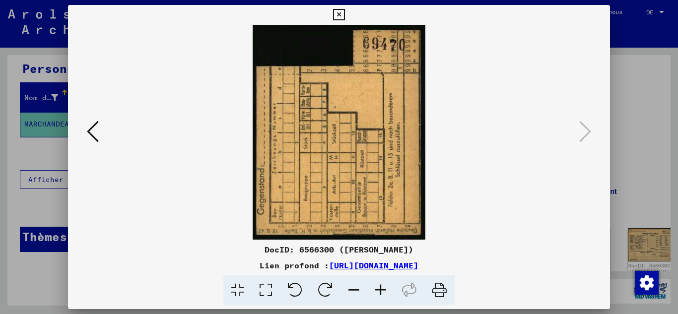
click at [48, 64] on div at bounding box center [339, 157] width 678 height 314
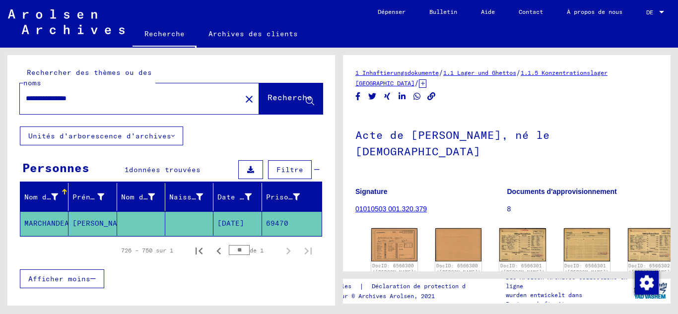
drag, startPoint x: 45, startPoint y: 104, endPoint x: 0, endPoint y: 111, distance: 45.7
click at [0, 111] on div "**********" at bounding box center [169, 177] width 339 height 258
type input "**********"
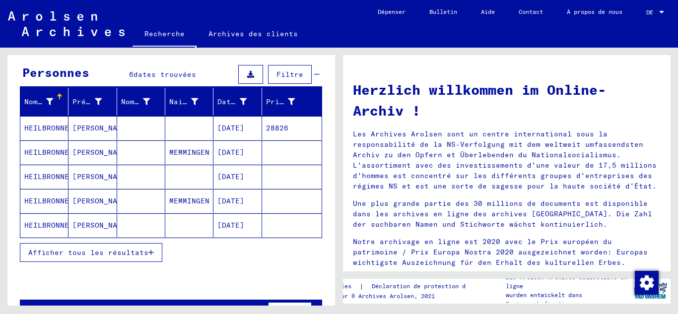
scroll to position [110, 0]
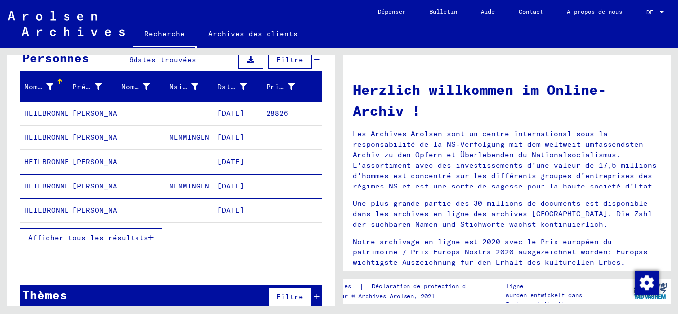
click at [107, 242] on font "Afficher tous les résultats" at bounding box center [88, 237] width 120 height 9
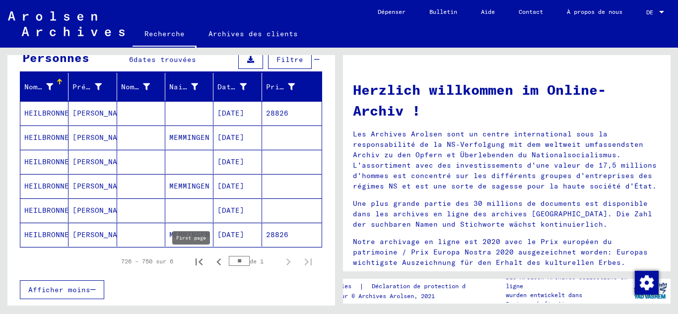
click at [189, 258] on button "Première page" at bounding box center [199, 261] width 20 height 20
type input "*"
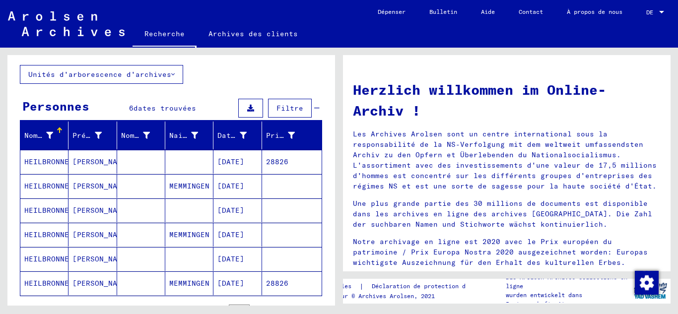
scroll to position [0, 0]
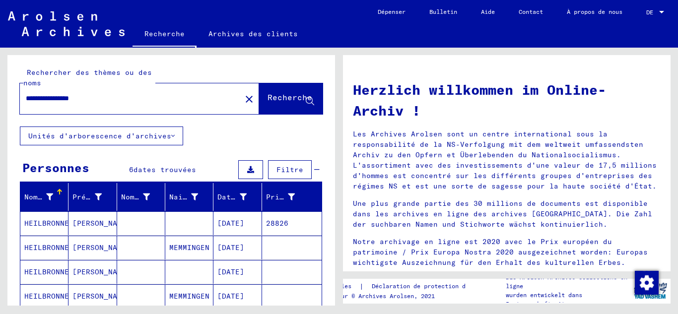
click at [97, 99] on input "**********" at bounding box center [127, 98] width 203 height 10
type input "**********"
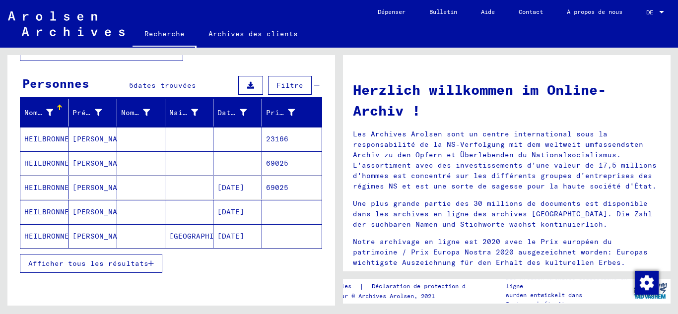
scroll to position [99, 0]
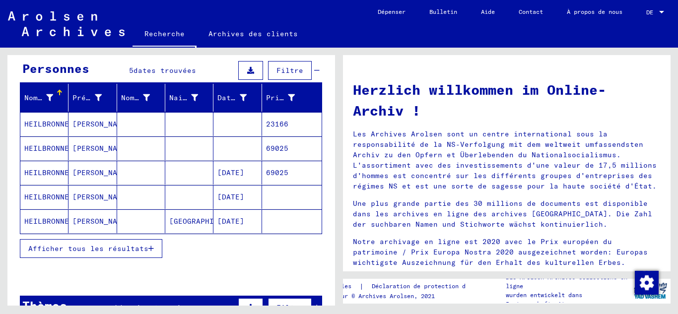
click at [266, 177] on font "69025" at bounding box center [277, 172] width 22 height 9
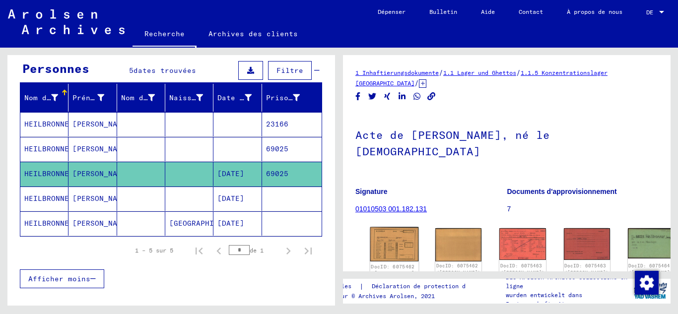
click at [384, 236] on img at bounding box center [394, 244] width 49 height 35
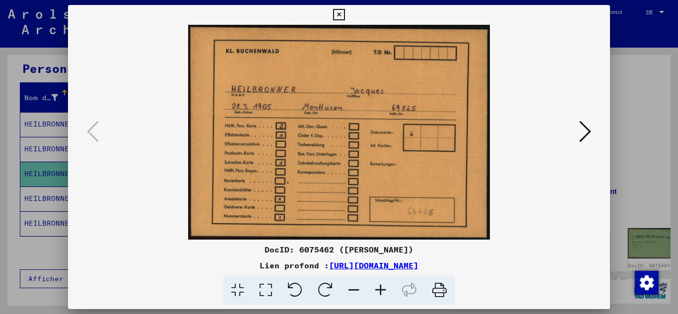
click at [582, 133] on icon at bounding box center [585, 132] width 12 height 24
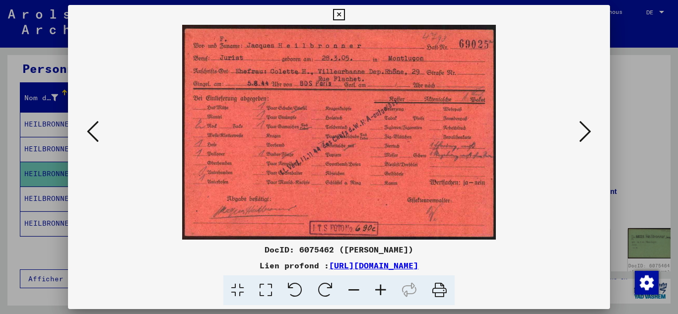
click at [582, 133] on icon at bounding box center [585, 132] width 12 height 24
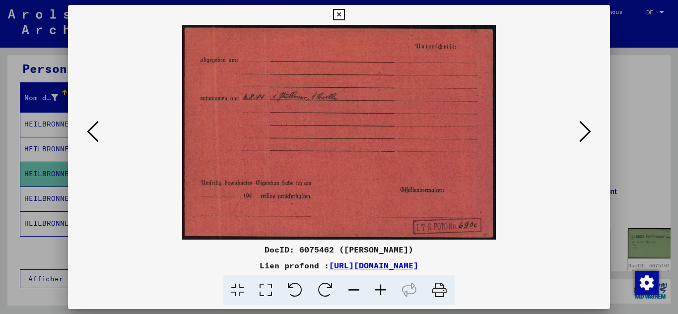
click at [582, 133] on icon at bounding box center [585, 132] width 12 height 24
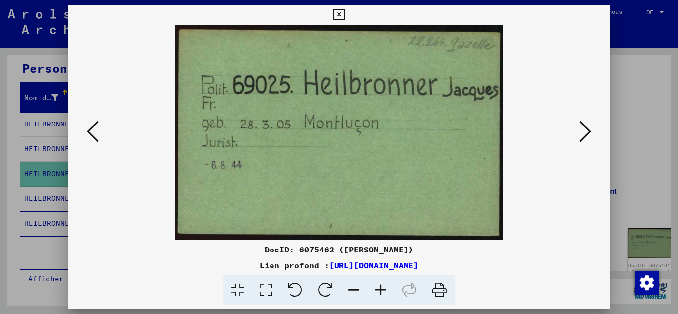
click at [582, 133] on icon at bounding box center [585, 132] width 12 height 24
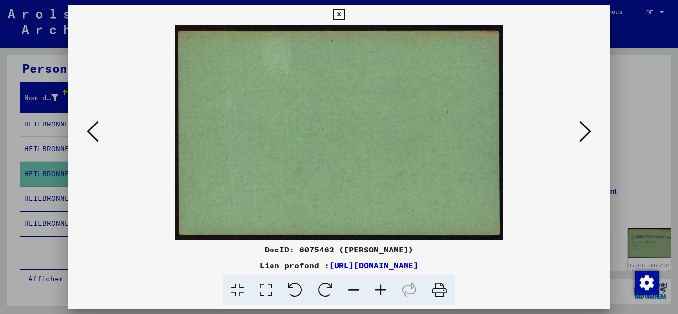
click at [582, 133] on icon at bounding box center [585, 132] width 12 height 24
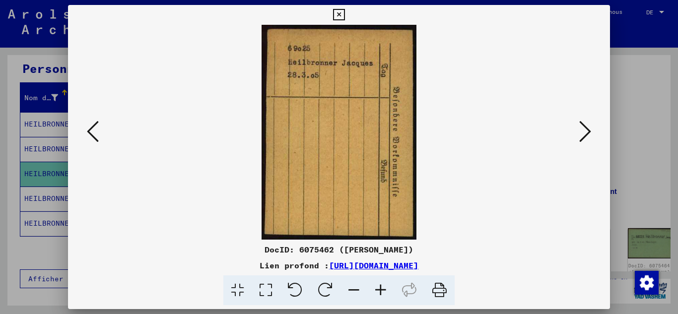
click at [582, 133] on icon at bounding box center [585, 132] width 12 height 24
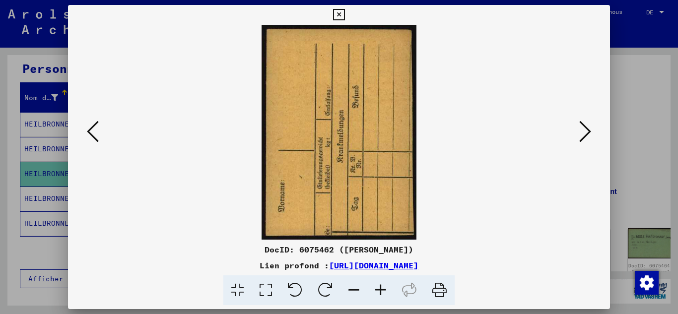
click at [582, 133] on icon at bounding box center [585, 132] width 12 height 24
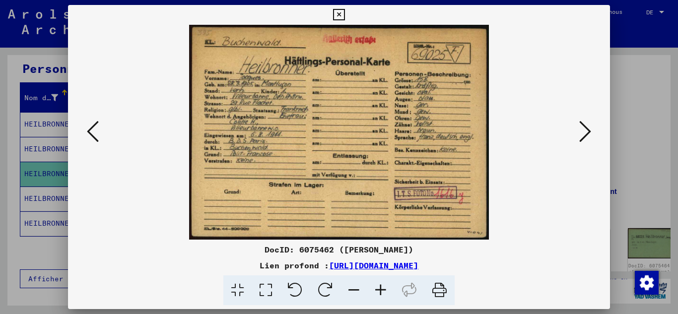
click at [582, 133] on icon at bounding box center [585, 132] width 12 height 24
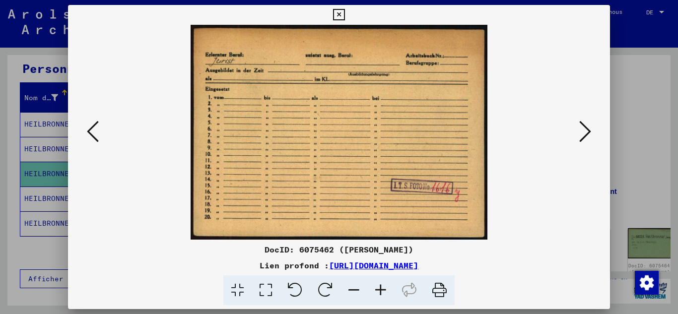
click at [94, 132] on icon at bounding box center [93, 132] width 12 height 24
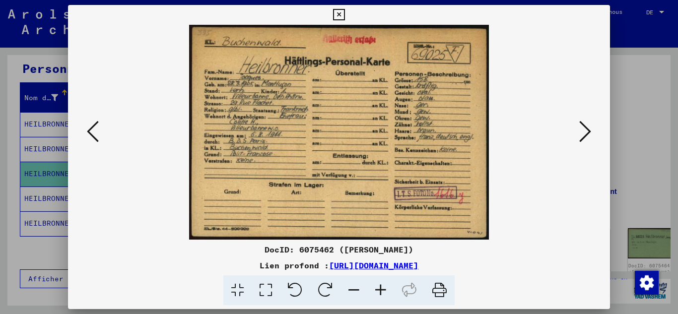
click at [578, 137] on button at bounding box center [585, 132] width 18 height 28
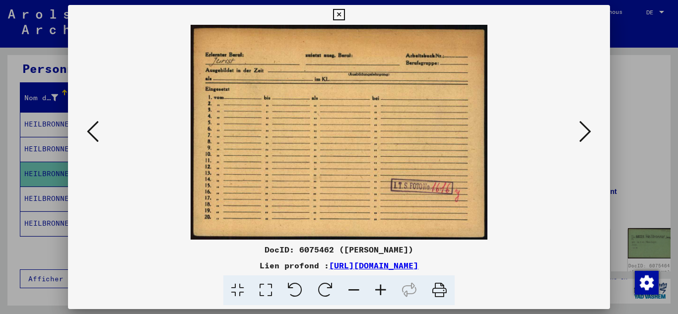
click at [578, 137] on button at bounding box center [585, 132] width 18 height 28
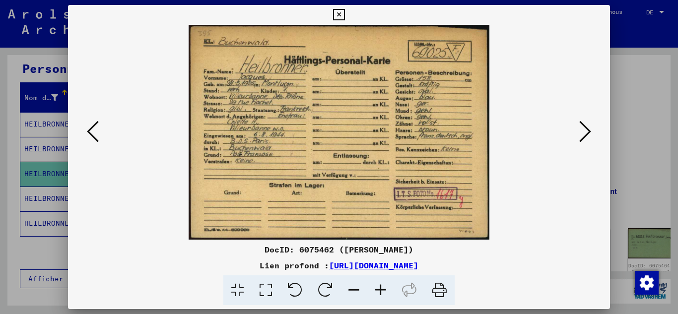
click at [578, 137] on button at bounding box center [585, 132] width 18 height 28
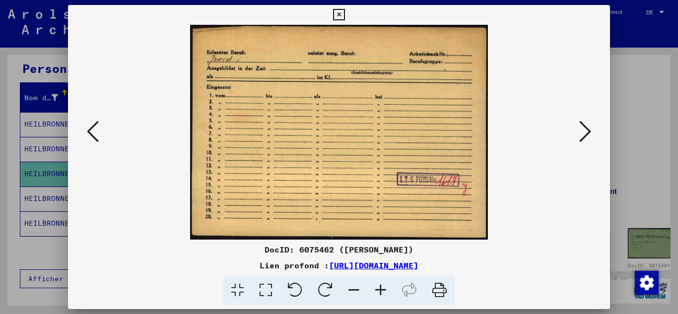
click at [578, 137] on button at bounding box center [585, 132] width 18 height 28
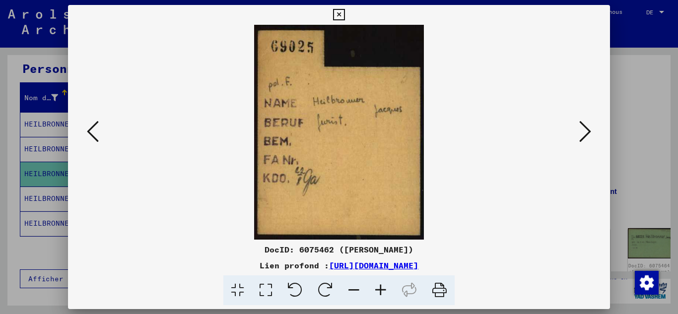
click at [578, 137] on button at bounding box center [585, 132] width 18 height 28
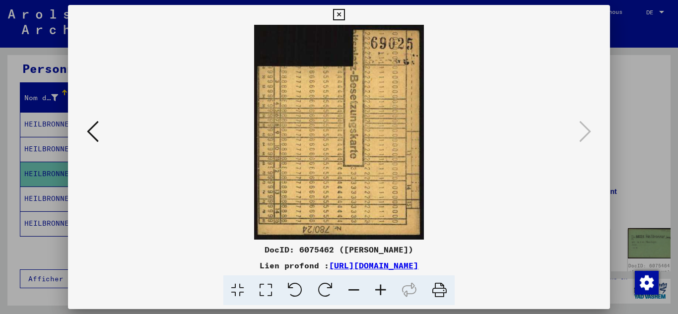
click at [88, 134] on icon at bounding box center [93, 132] width 12 height 24
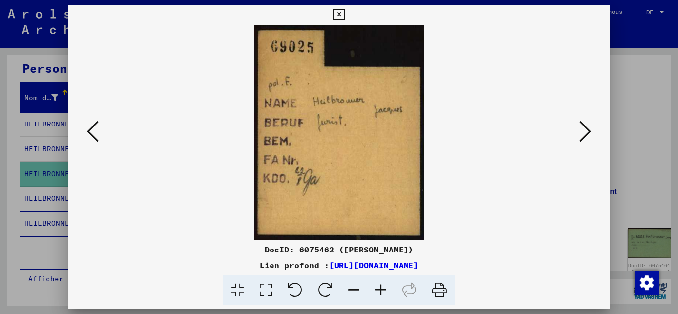
click at [588, 132] on icon at bounding box center [585, 132] width 12 height 24
